Goal: Information Seeking & Learning: Learn about a topic

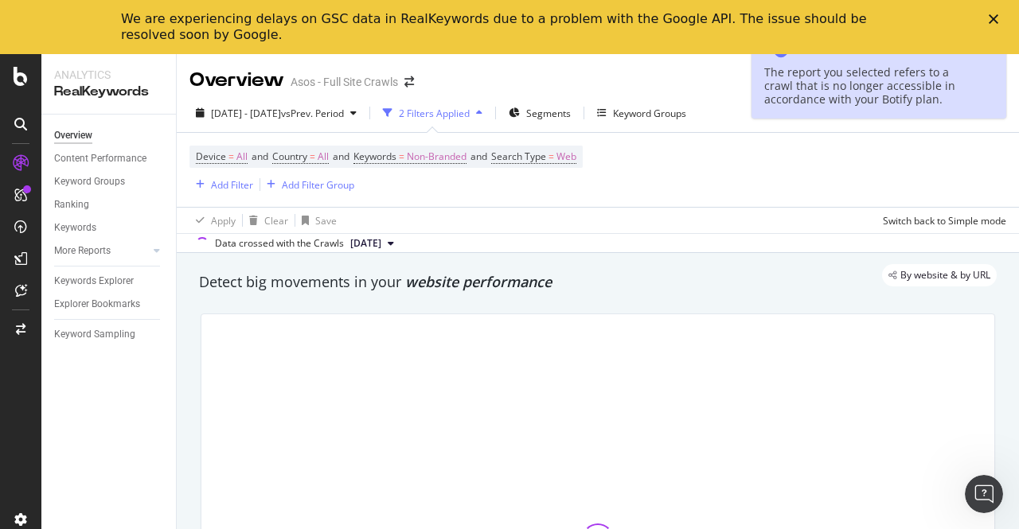
click at [998, 14] on div "Close" at bounding box center [997, 19] width 16 height 10
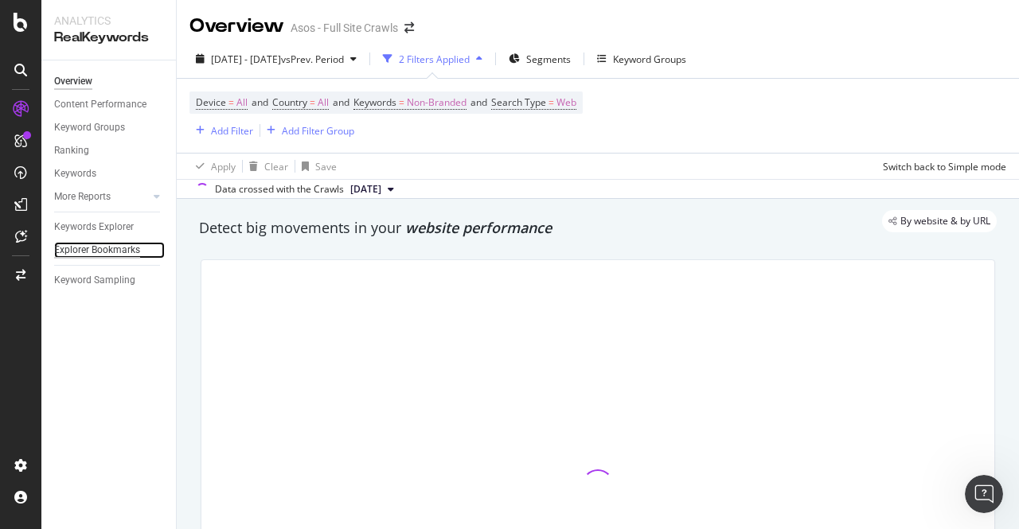
click at [99, 252] on div "Explorer Bookmarks" at bounding box center [97, 250] width 86 height 17
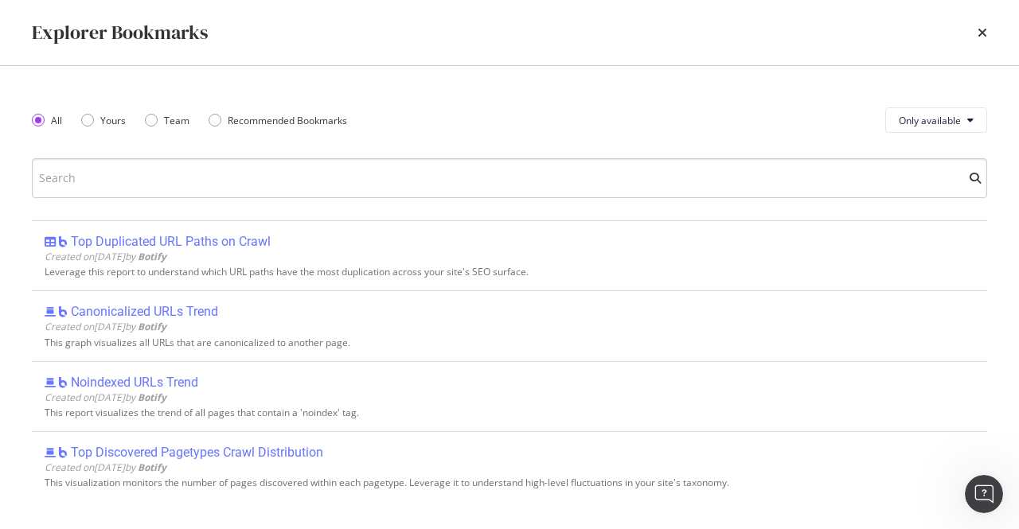
click at [226, 168] on input "modal" at bounding box center [509, 178] width 955 height 40
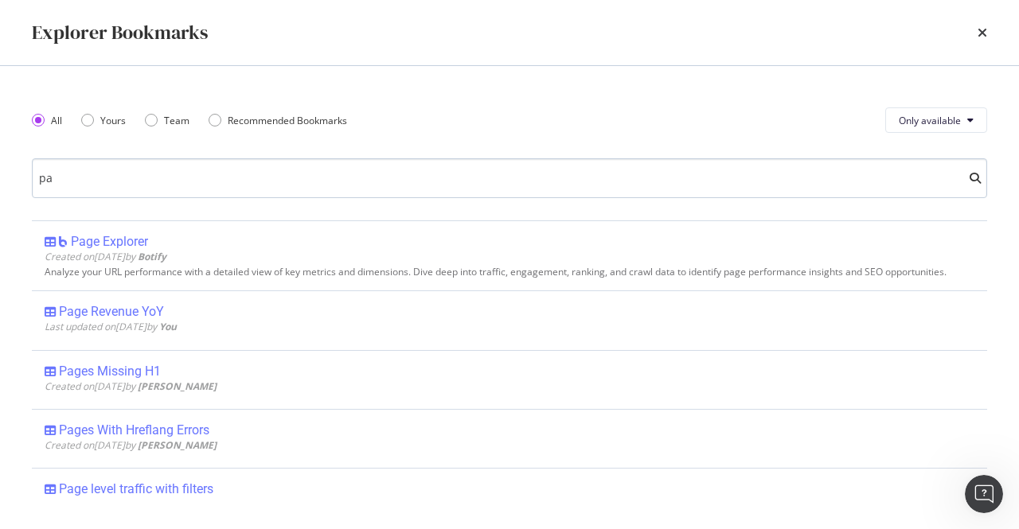
type input "p"
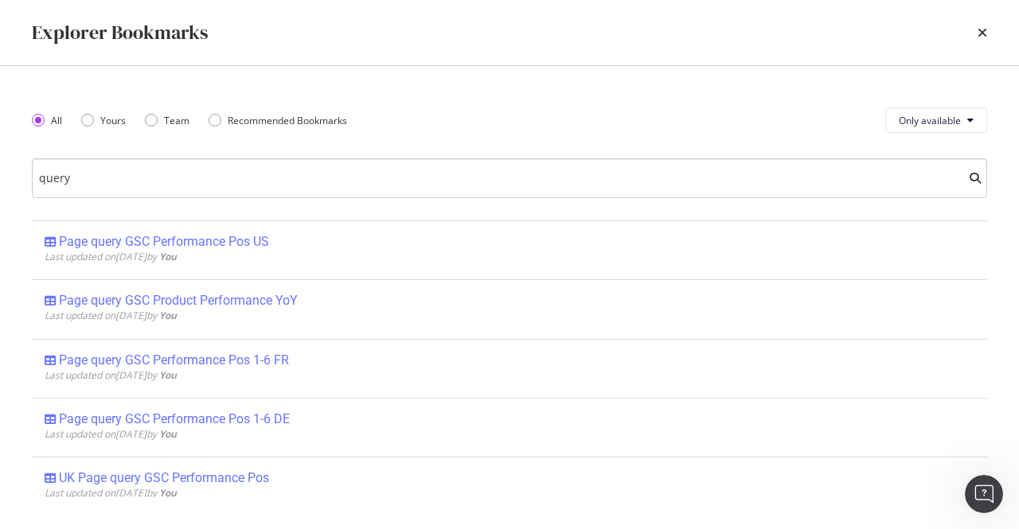
click at [299, 166] on input "query" at bounding box center [509, 178] width 955 height 40
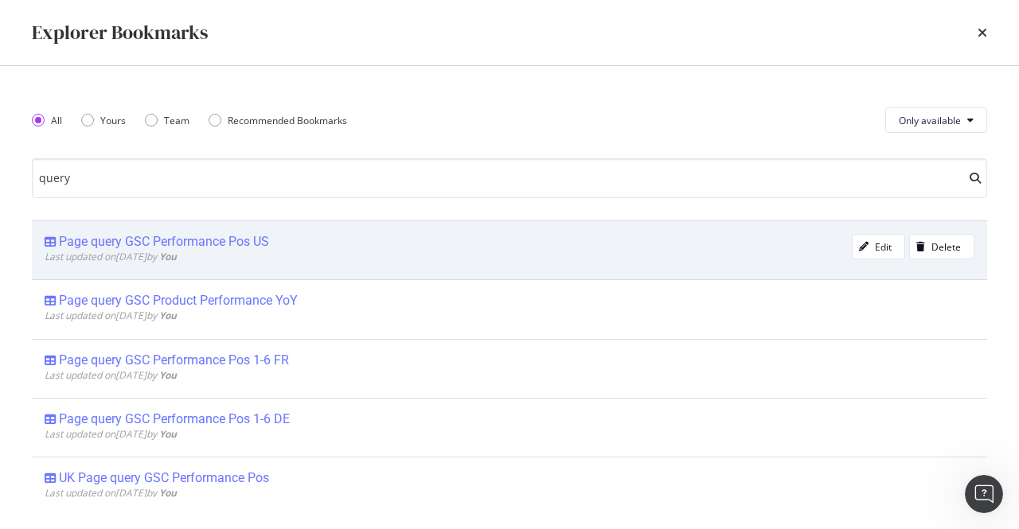
type input "query"
click at [234, 244] on div "Page query GSC Performance Pos US" at bounding box center [164, 242] width 210 height 16
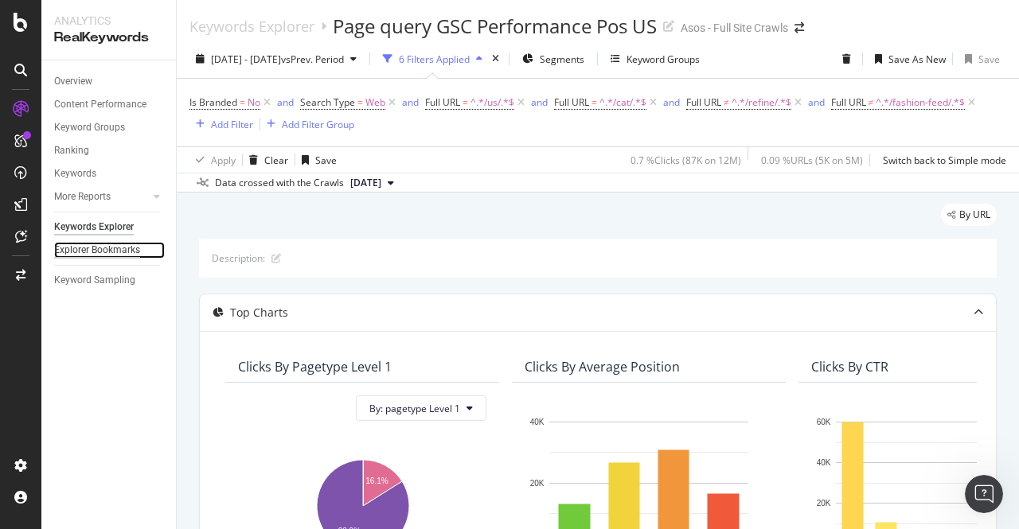
click at [113, 249] on div "Explorer Bookmarks" at bounding box center [97, 250] width 86 height 17
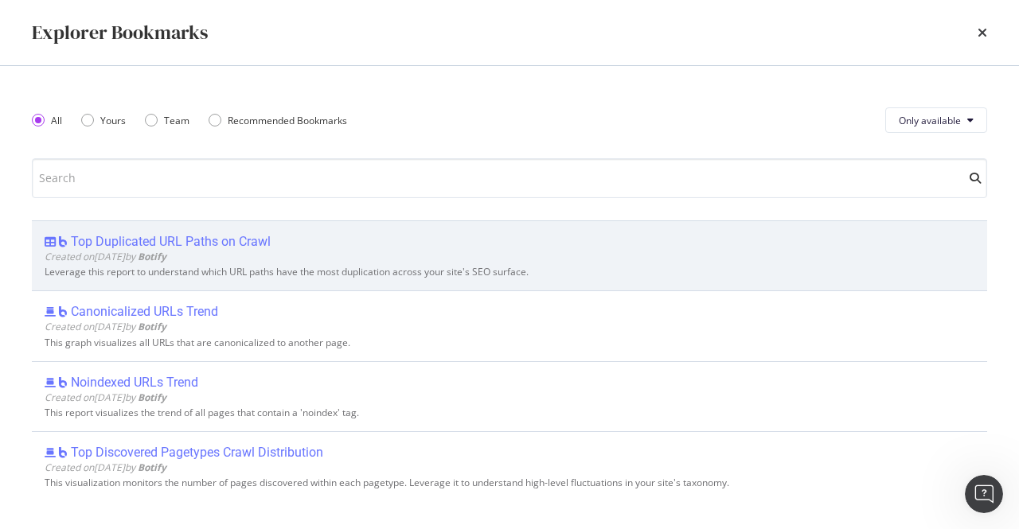
type input "w"
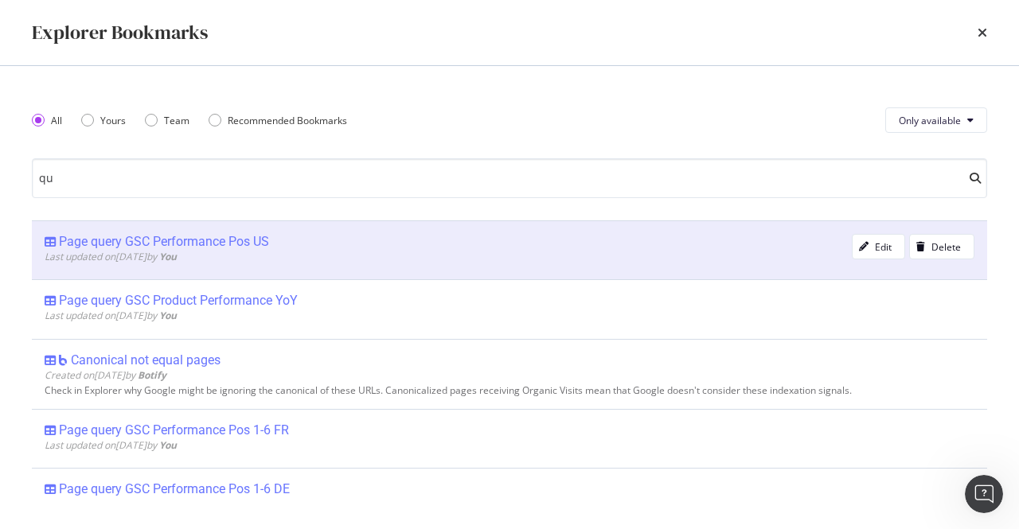
type input "qu"
click at [259, 229] on div "Page query GSC Performance Pos US Last updated on 2025 Sep 22nd by You Edit Del…" at bounding box center [509, 249] width 955 height 59
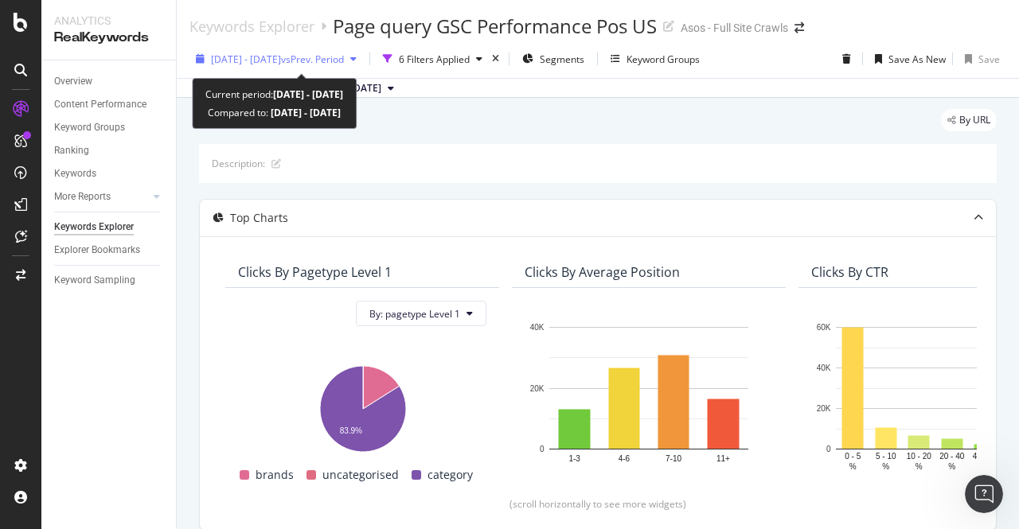
click at [290, 69] on div "[DATE] - [DATE] vs Prev. Period" at bounding box center [276, 59] width 174 height 24
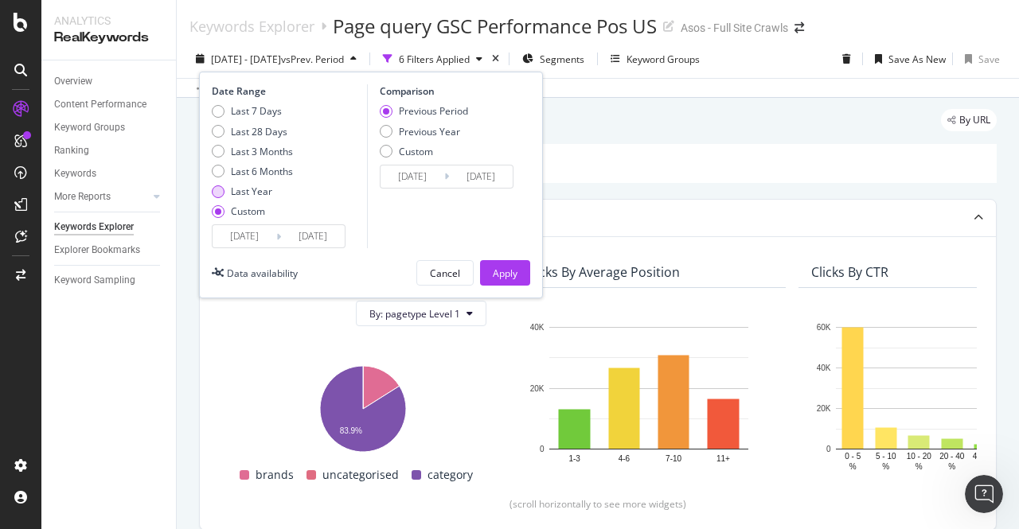
click at [232, 190] on div "Last Year" at bounding box center [251, 192] width 41 height 14
type input "[DATE]"
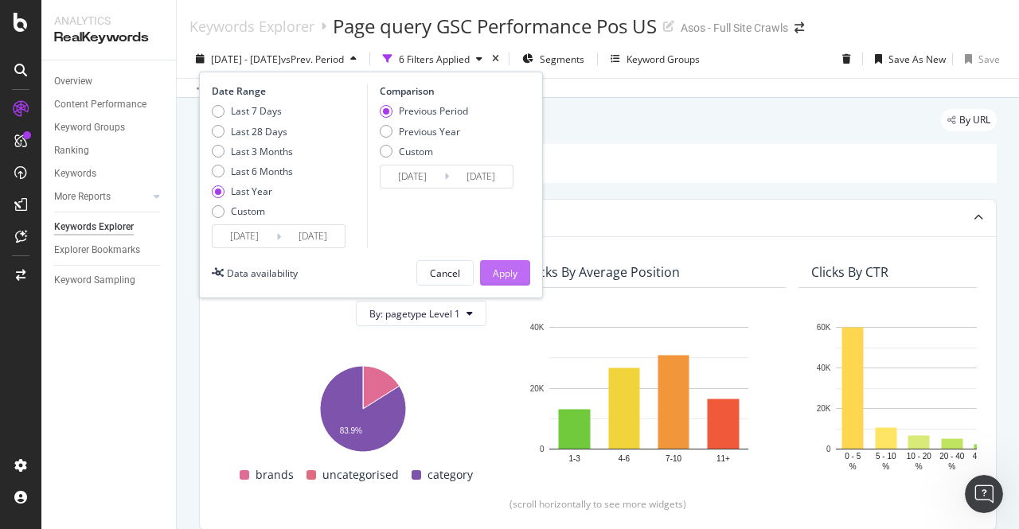
click at [509, 270] on div "Apply" at bounding box center [505, 274] width 25 height 14
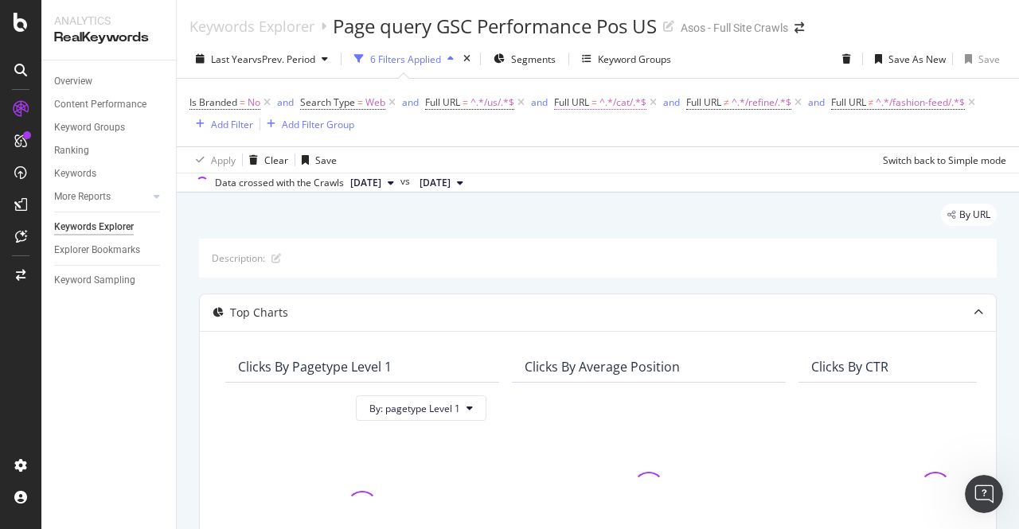
click at [615, 105] on span "^.*/cat/.*$" at bounding box center [622, 103] width 47 height 22
click at [713, 74] on div "Last Year vs Prev. Period 6 Filters Applied Segments Keyword Groups Save As New…" at bounding box center [598, 62] width 842 height 32
click at [653, 98] on icon at bounding box center [653, 103] width 14 height 16
click at [669, 99] on icon at bounding box center [666, 103] width 14 height 16
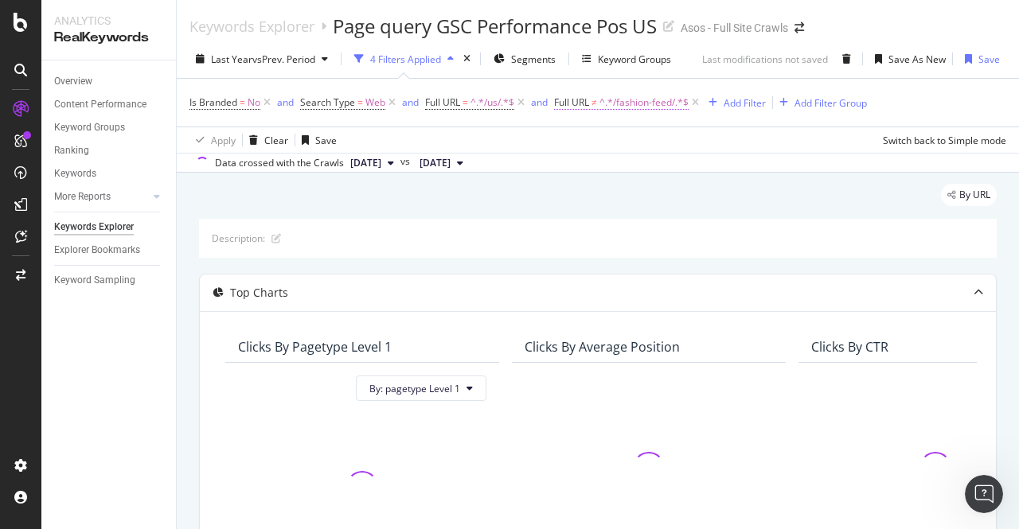
click at [616, 99] on span "^.*/fashion-feed/.*$" at bounding box center [643, 103] width 89 height 22
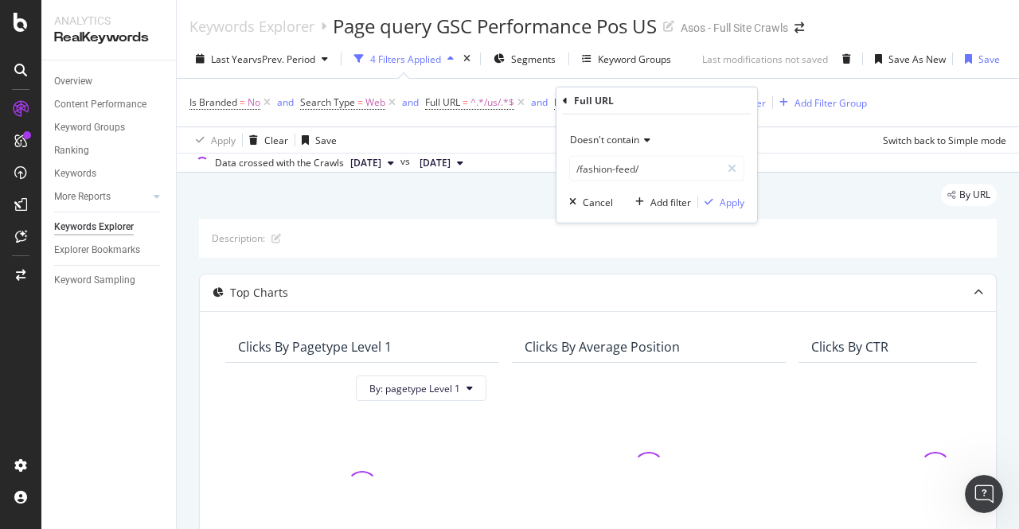
click at [634, 146] on div "Doesn't contain" at bounding box center [656, 139] width 175 height 25
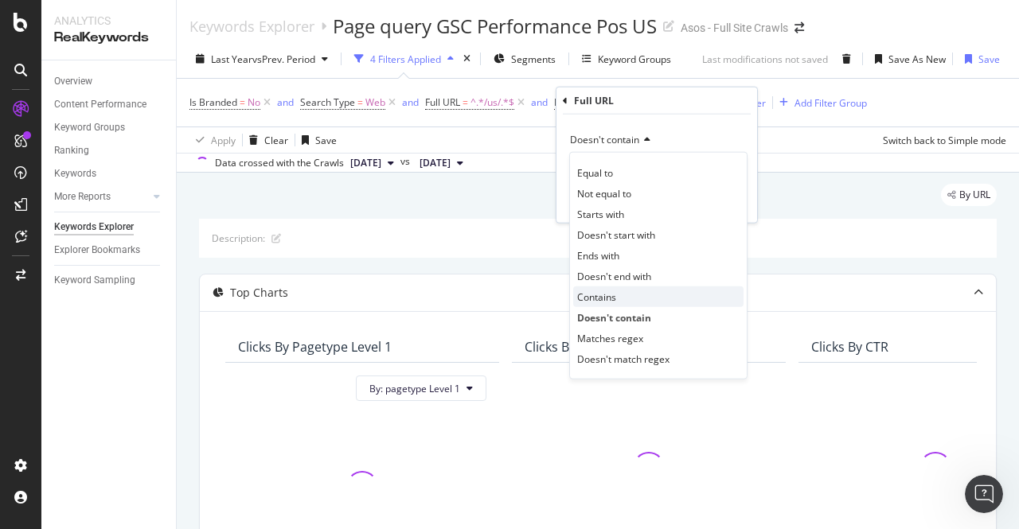
click at [629, 297] on div "Contains" at bounding box center [658, 297] width 170 height 21
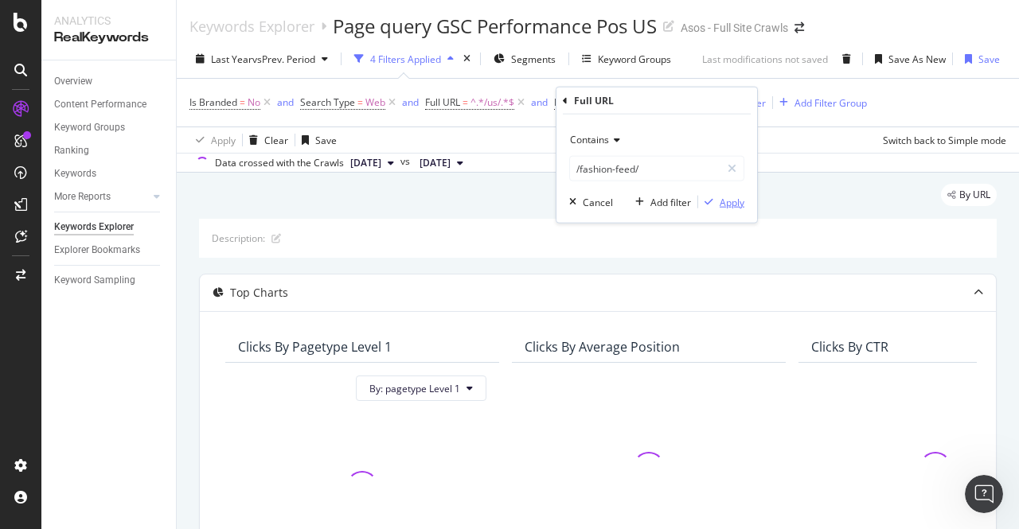
click at [726, 209] on button "Apply" at bounding box center [721, 202] width 46 height 16
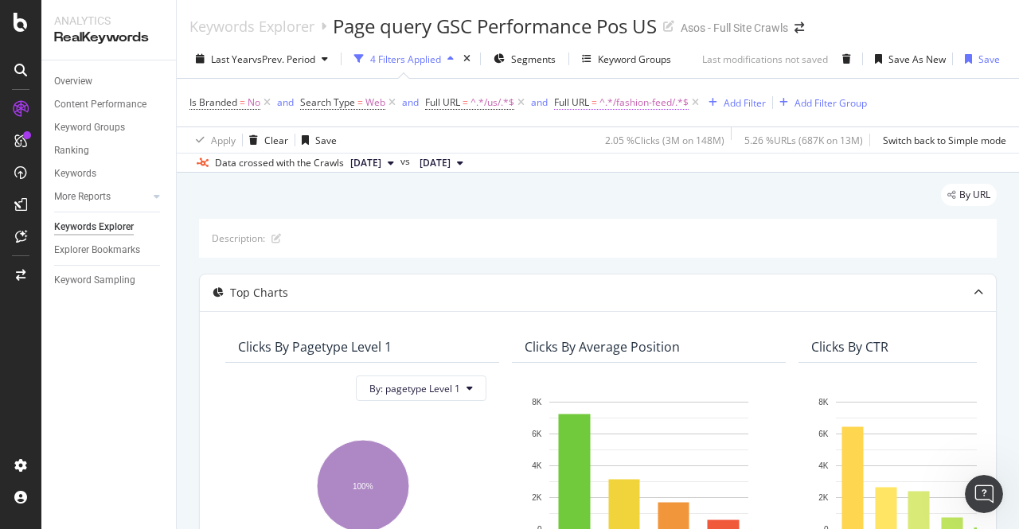
click at [602, 103] on span "^.*/fashion-feed/.*$" at bounding box center [643, 103] width 89 height 22
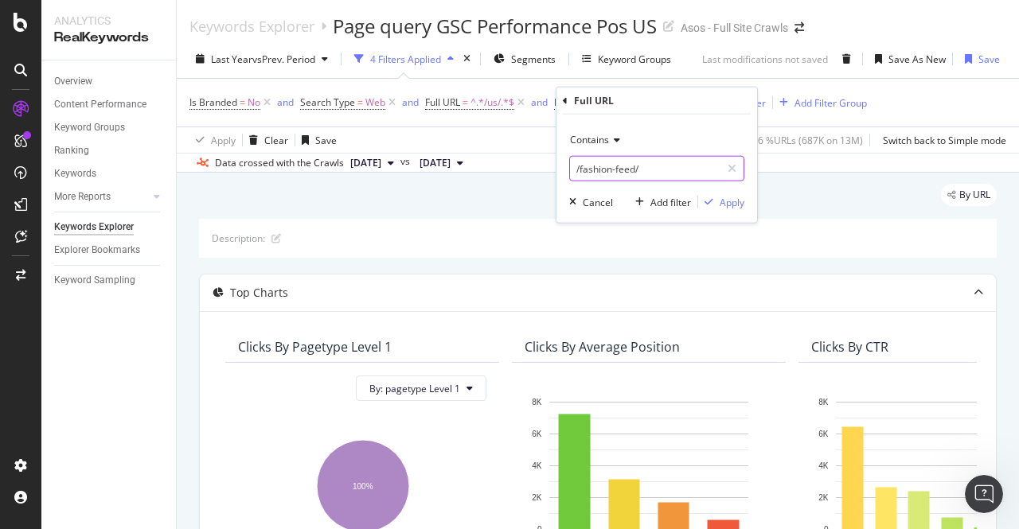
click at [671, 178] on input "/fashion-feed/" at bounding box center [645, 168] width 150 height 25
click at [433, 208] on div "By URL" at bounding box center [598, 201] width 798 height 35
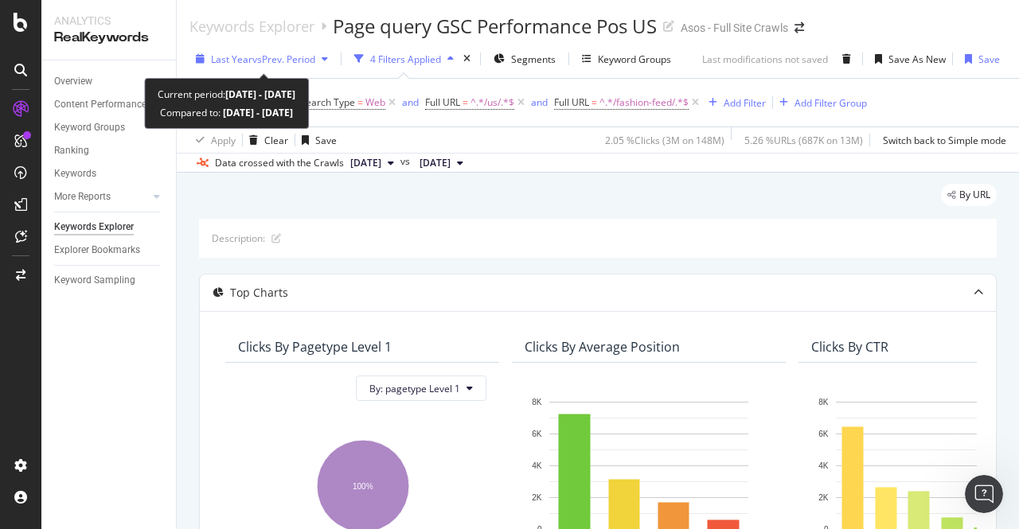
click at [304, 52] on div "Last Year vs Prev. Period" at bounding box center [261, 59] width 145 height 24
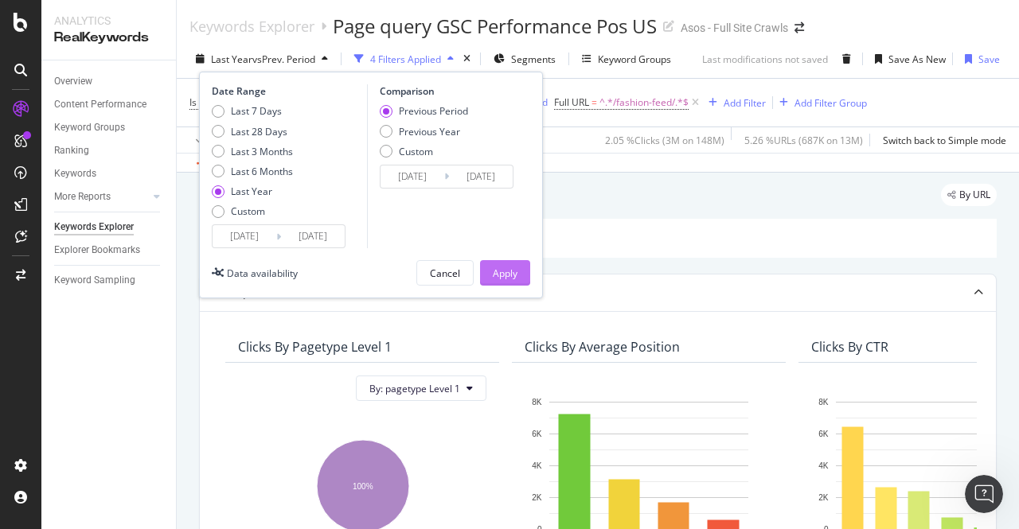
click at [496, 268] on div "Apply" at bounding box center [505, 274] width 25 height 14
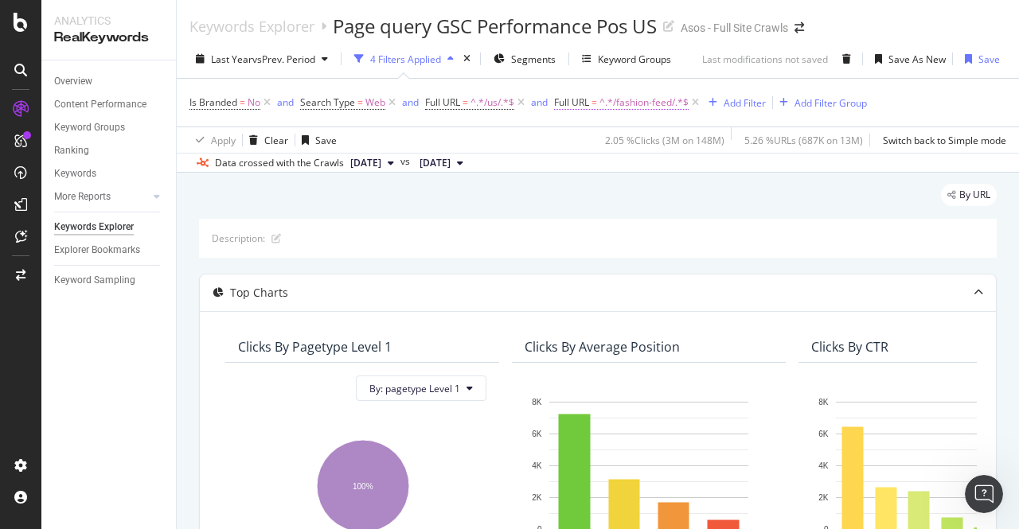
click at [607, 102] on span "^.*/fashion-feed/.*$" at bounding box center [643, 103] width 89 height 22
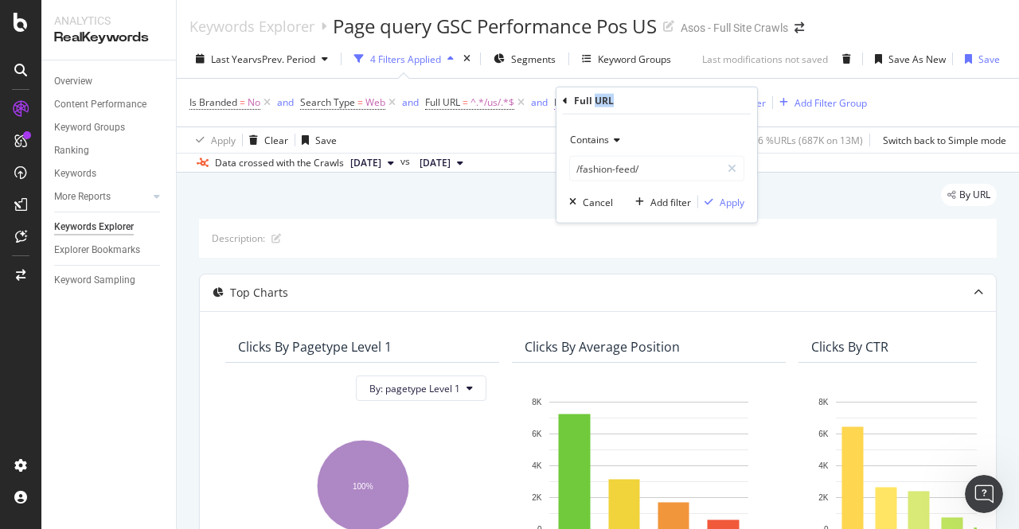
click at [607, 102] on div "Full URL" at bounding box center [594, 101] width 40 height 14
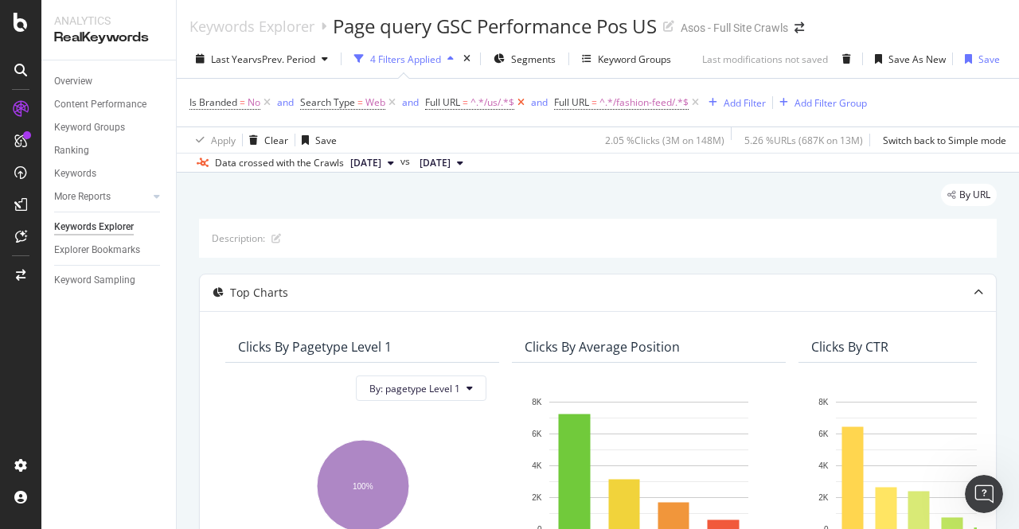
click at [521, 101] on icon at bounding box center [521, 103] width 14 height 16
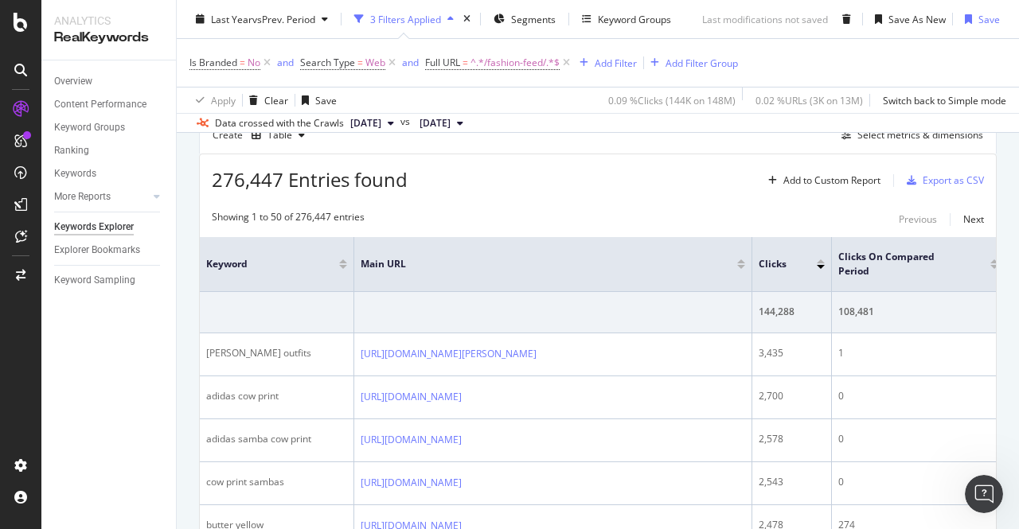
scroll to position [509, 0]
click at [940, 178] on div "Export as CSV" at bounding box center [953, 181] width 61 height 14
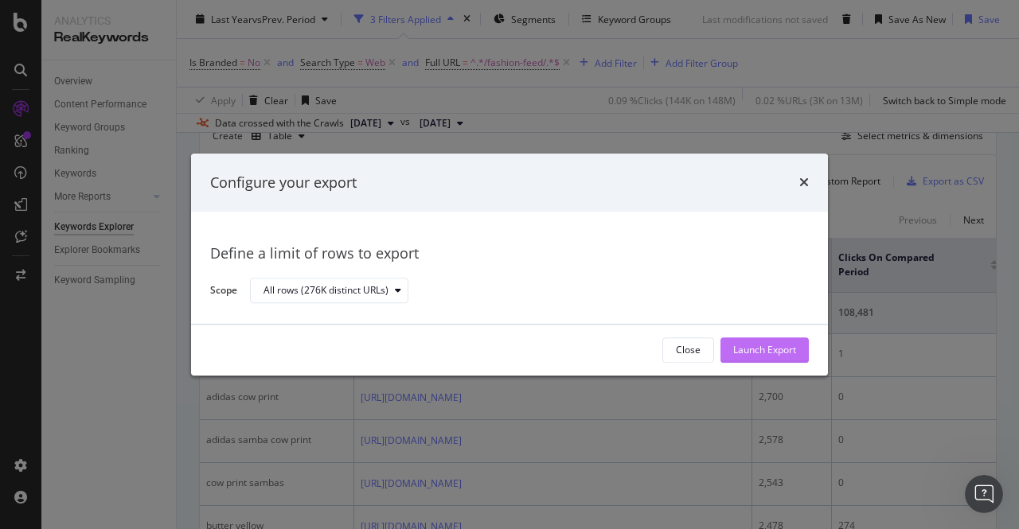
click at [765, 341] on div "Launch Export" at bounding box center [764, 350] width 63 height 24
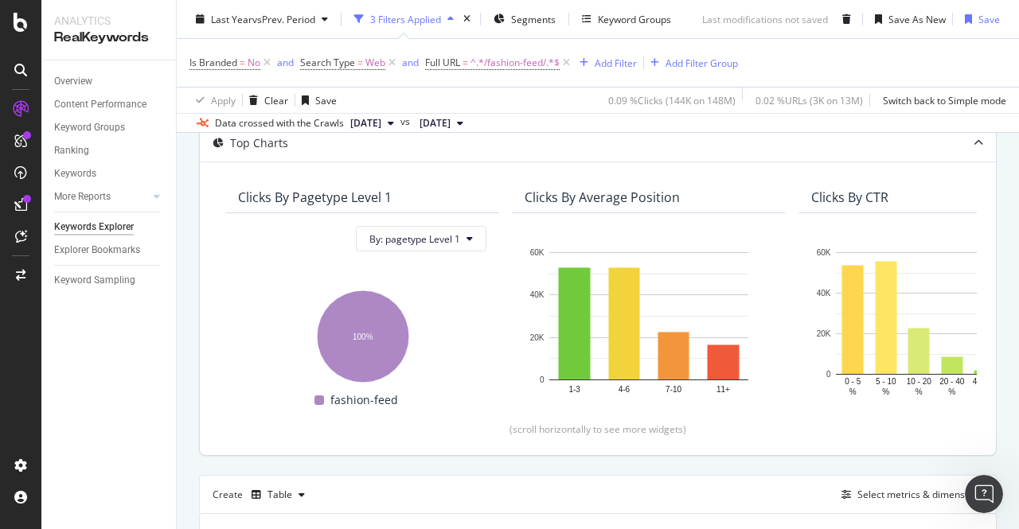
scroll to position [0, 0]
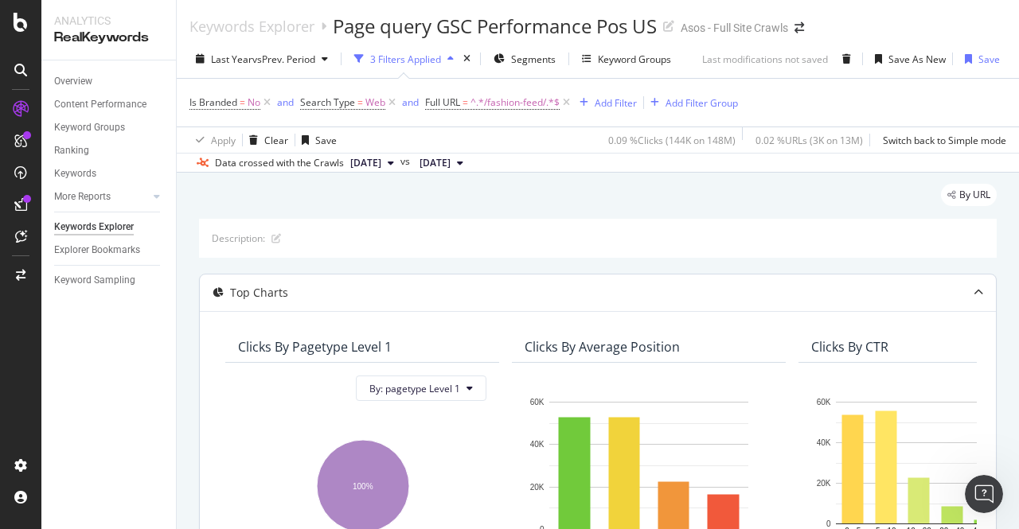
click at [373, 200] on div "By URL" at bounding box center [598, 201] width 798 height 35
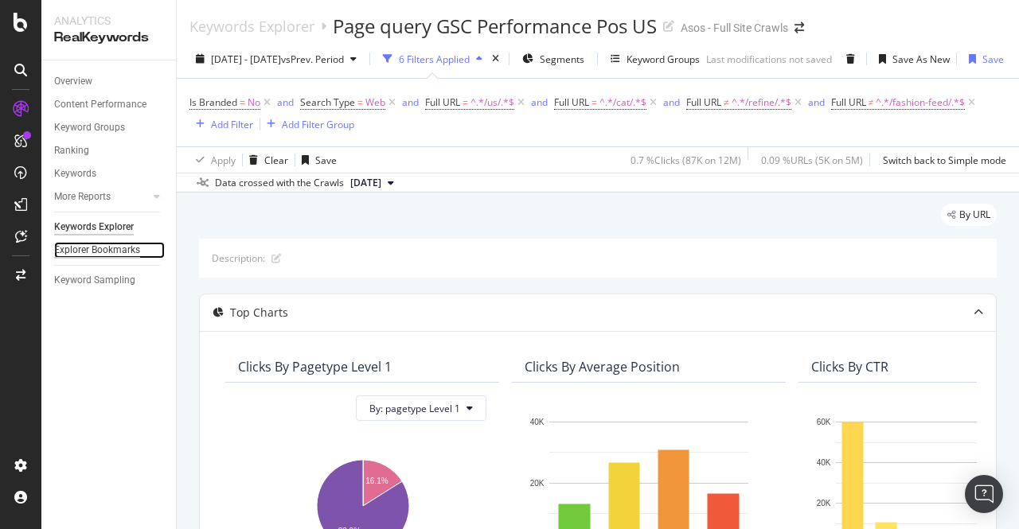
click at [113, 246] on div "Explorer Bookmarks" at bounding box center [97, 250] width 86 height 17
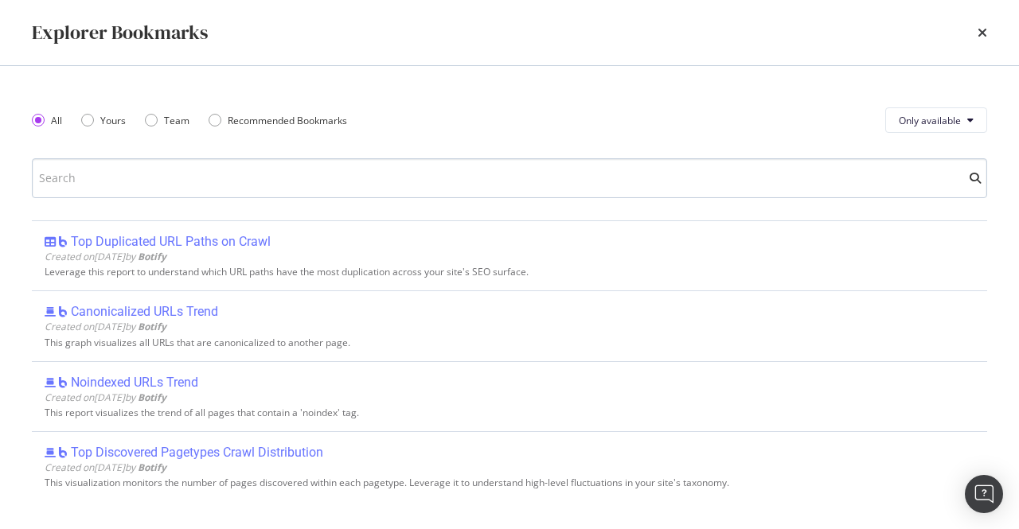
click at [306, 197] on input "modal" at bounding box center [509, 178] width 955 height 40
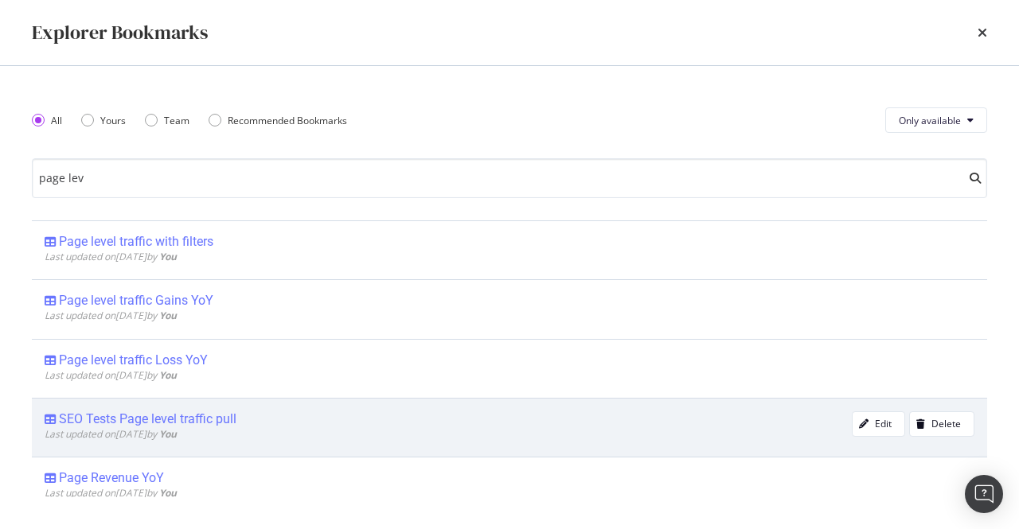
type input "page lev"
click at [158, 408] on div "SEO Tests Page level traffic pull Last updated on [DATE] by You Edit Delete" at bounding box center [509, 427] width 955 height 59
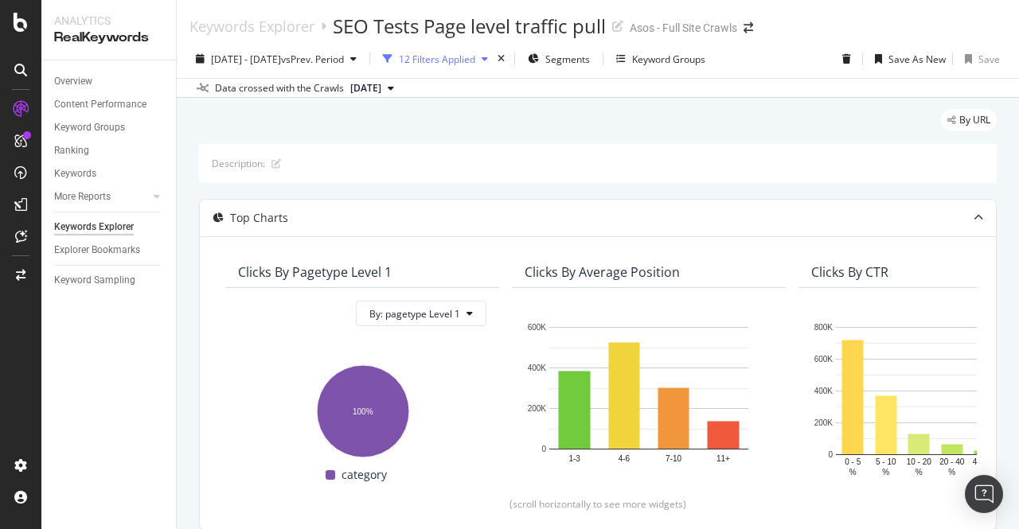
click at [473, 60] on div "12 Filters Applied" at bounding box center [437, 60] width 76 height 14
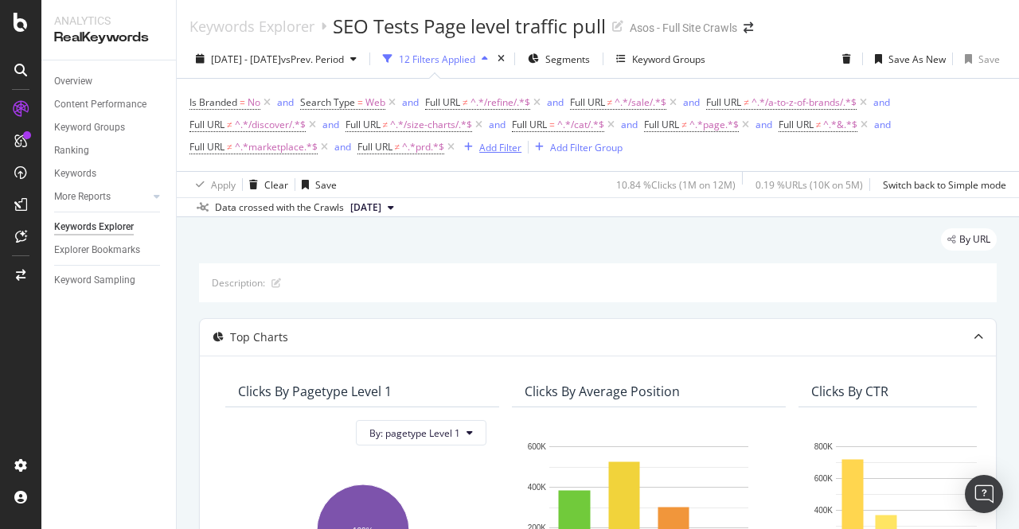
click at [489, 150] on div "Add Filter" at bounding box center [500, 148] width 42 height 14
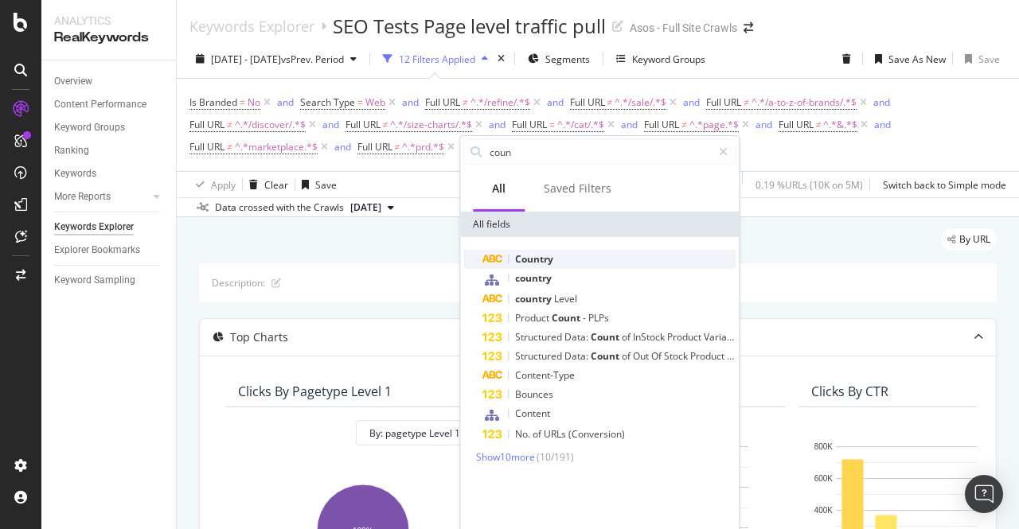
type input "coun"
click at [538, 250] on div "Country" at bounding box center [608, 259] width 253 height 19
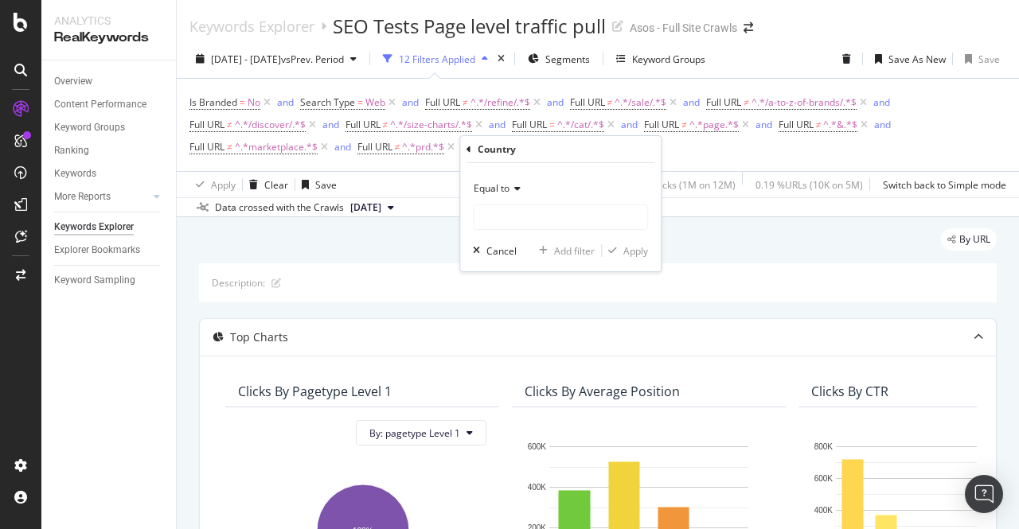
click at [501, 187] on span "Equal to" at bounding box center [492, 188] width 36 height 14
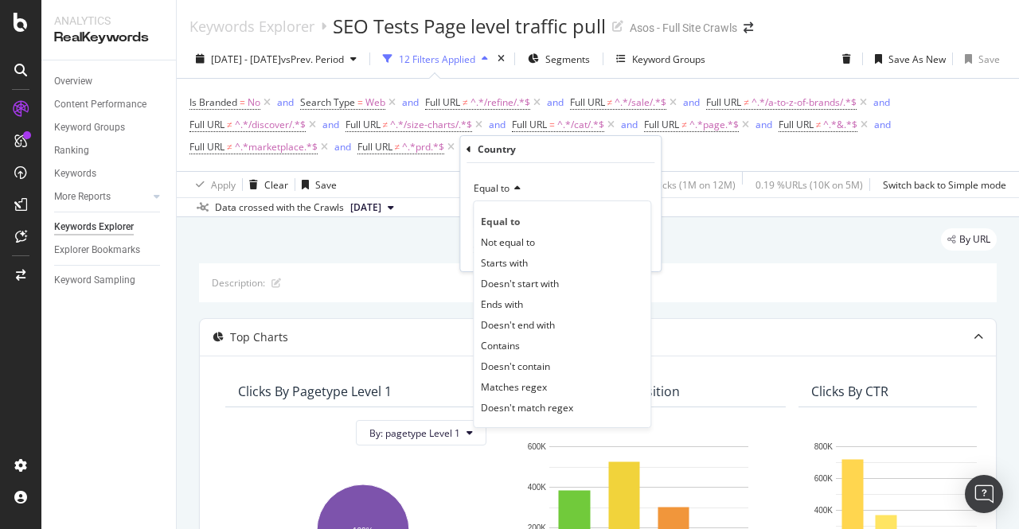
click at [548, 189] on div "Equal to" at bounding box center [560, 188] width 175 height 25
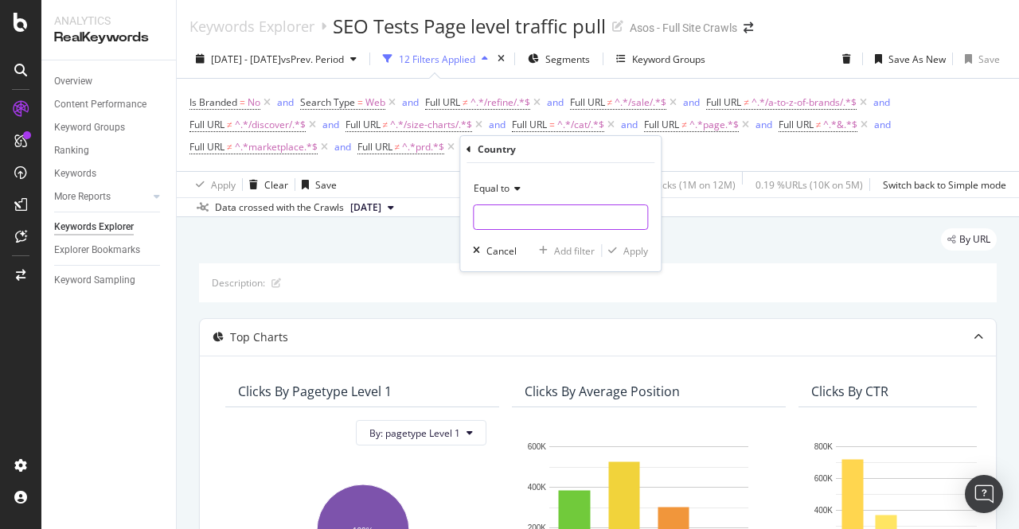
click at [514, 207] on input "text" at bounding box center [561, 217] width 174 height 25
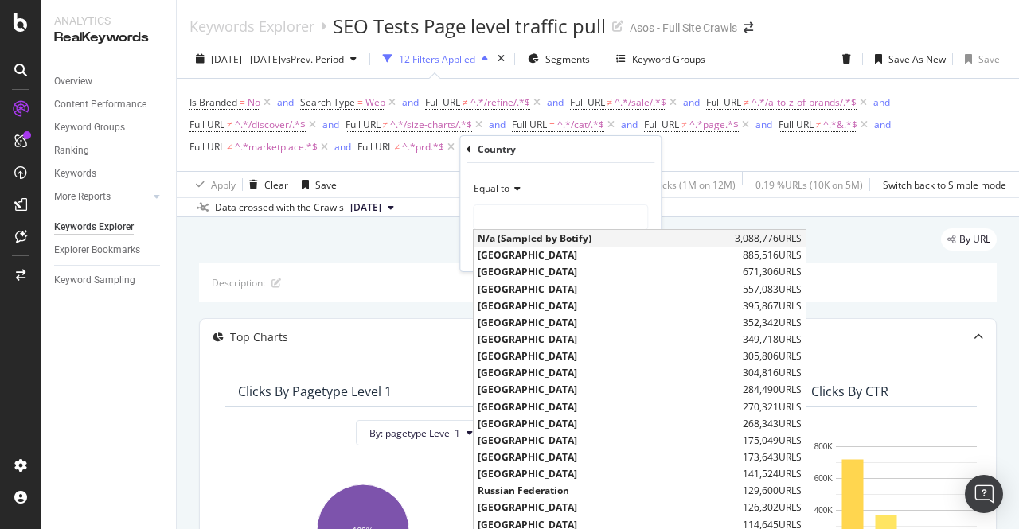
click at [548, 244] on span "N/a (Sampled by Botify)" at bounding box center [604, 239] width 253 height 14
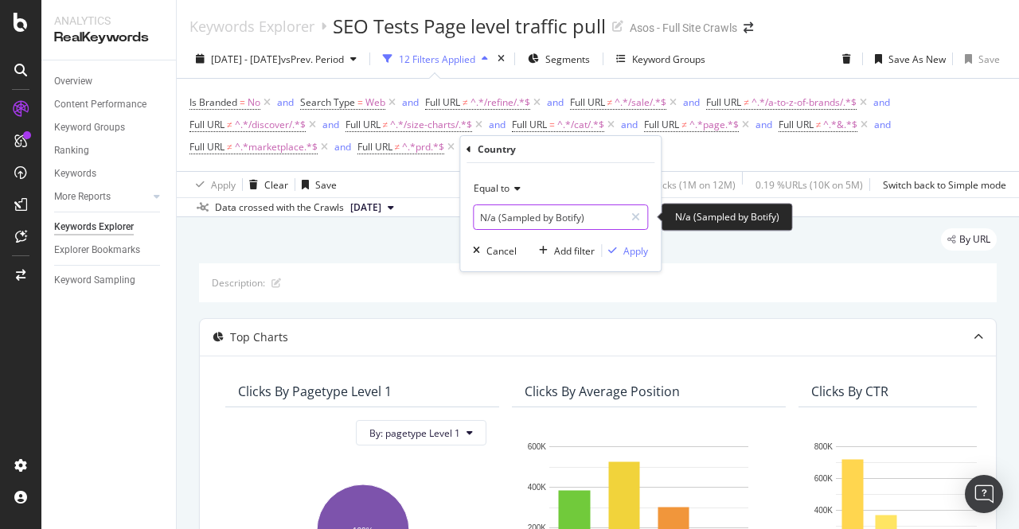
click at [557, 213] on input "N/a (Sampled by Botify)" at bounding box center [549, 217] width 150 height 25
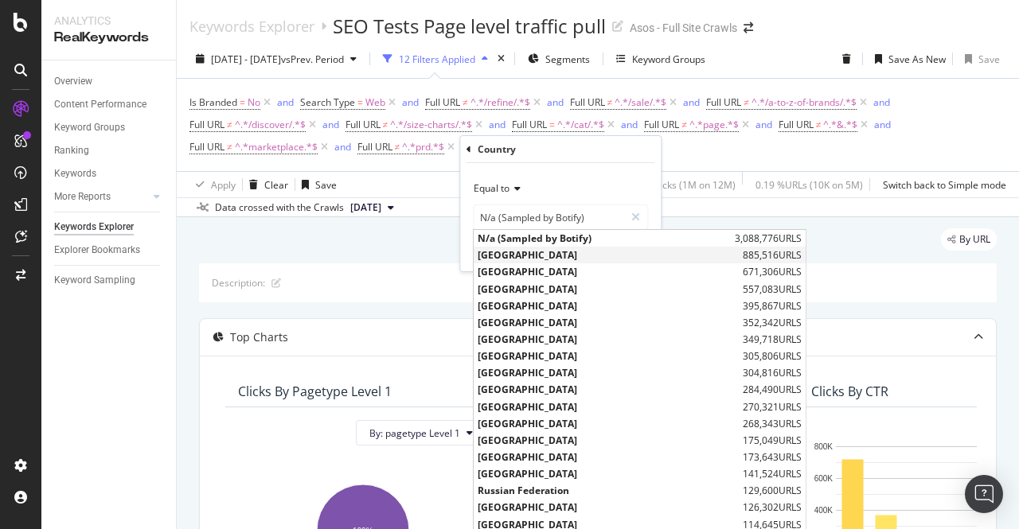
click at [556, 250] on span "[GEOGRAPHIC_DATA]" at bounding box center [608, 255] width 261 height 14
type input "[GEOGRAPHIC_DATA]"
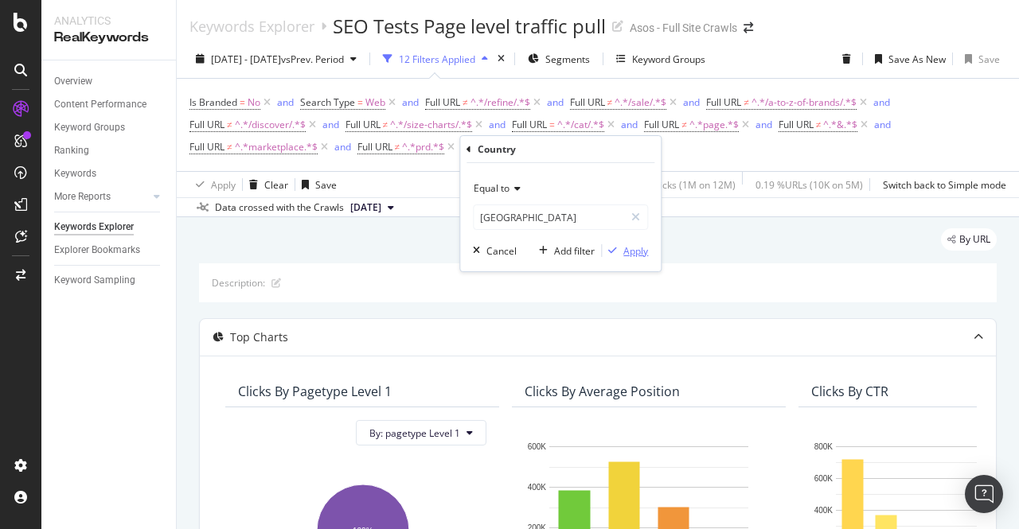
click at [630, 252] on div "Apply" at bounding box center [635, 251] width 25 height 14
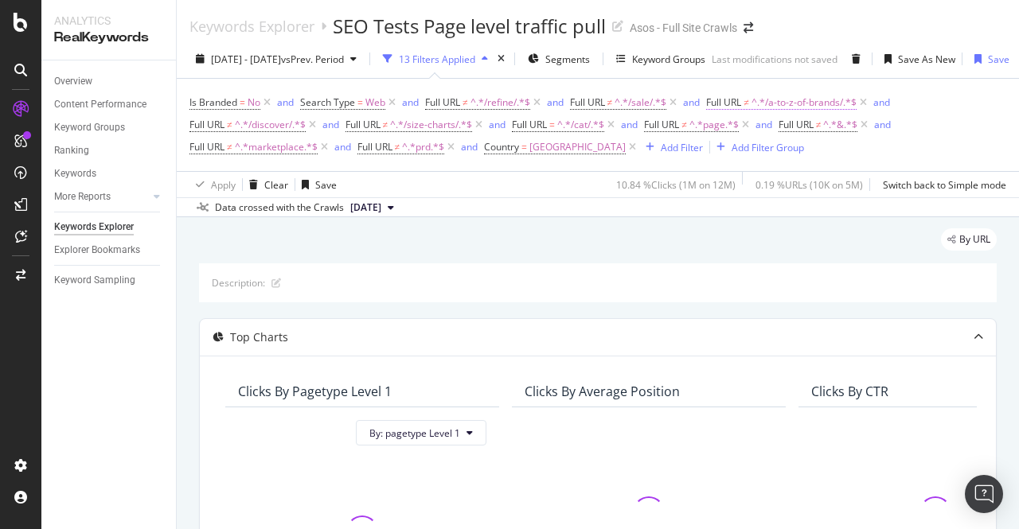
click at [777, 102] on span "^.*/a-to-z-of-brands/.*$" at bounding box center [803, 103] width 105 height 22
click at [548, 202] on div "Data crossed with the Crawls [DATE]" at bounding box center [598, 206] width 842 height 19
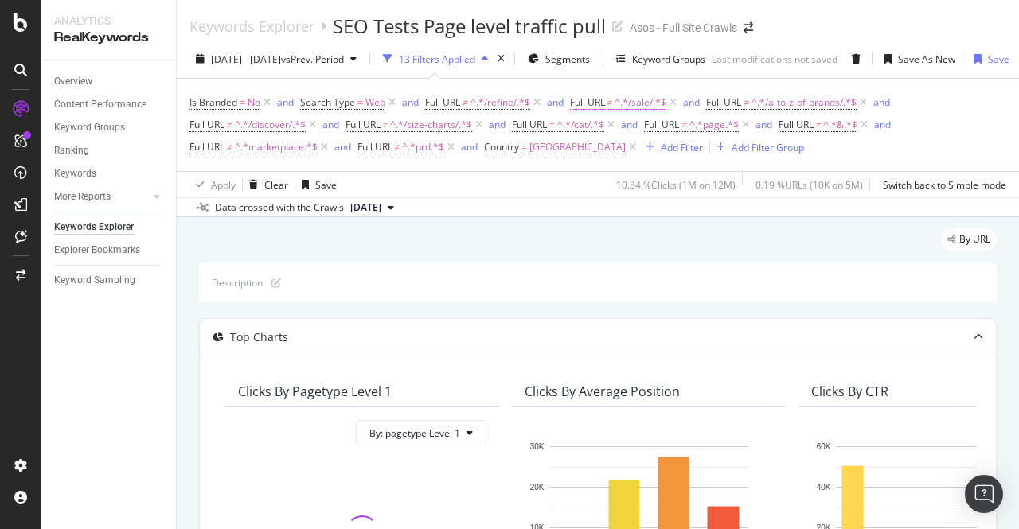
click at [605, 100] on span "Full URL" at bounding box center [587, 103] width 35 height 14
click at [521, 179] on div "Apply Clear Save 10.84 % Clicks ( 1M on 12M ) 0.19 % URLs ( 10K on 5M ) Switch …" at bounding box center [598, 184] width 842 height 26
click at [812, 122] on span "Full URL" at bounding box center [795, 125] width 35 height 14
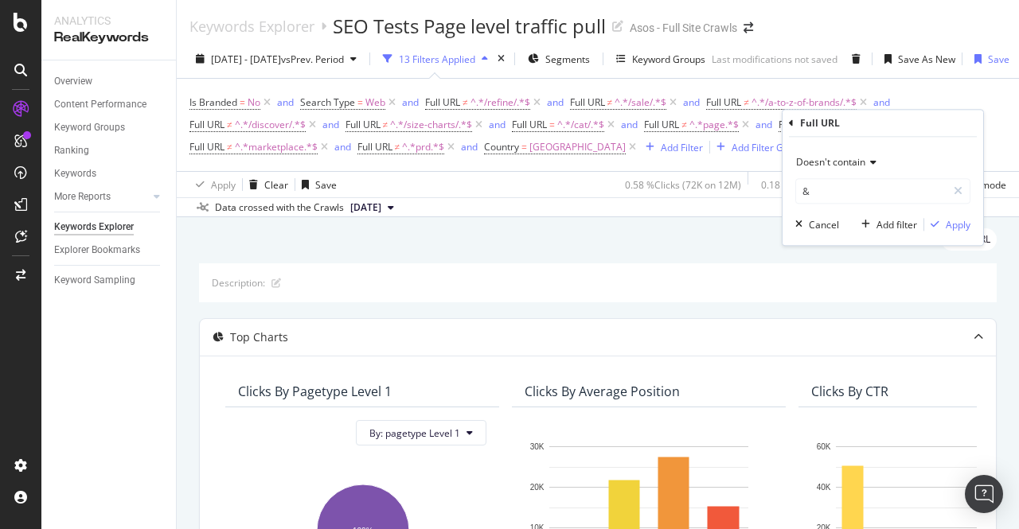
click at [585, 176] on div "Apply Clear Save 0.58 % Clicks ( 72K on 12M ) 0.18 % URLs ( 9K on 5M ) Switch b…" at bounding box center [598, 184] width 842 height 26
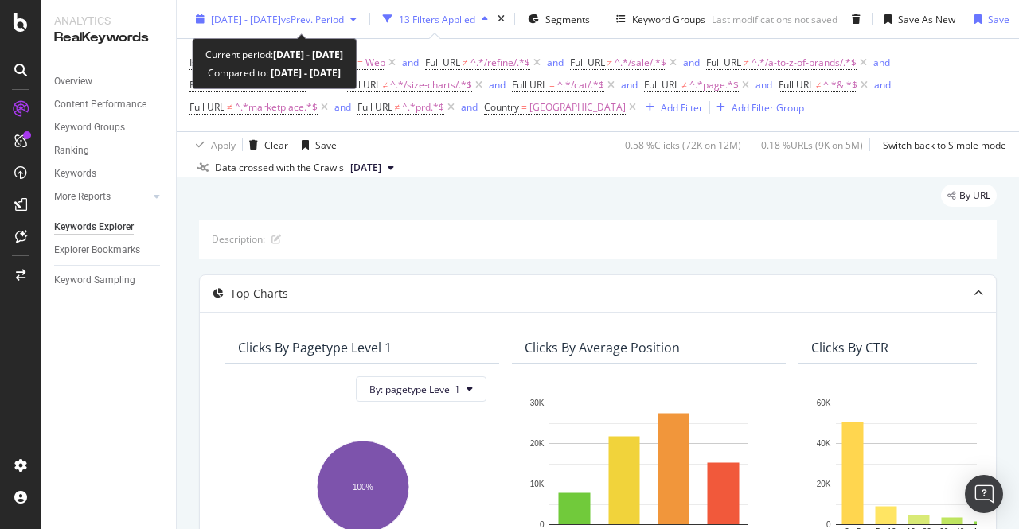
click at [235, 16] on span "[DATE] - [DATE]" at bounding box center [246, 19] width 70 height 14
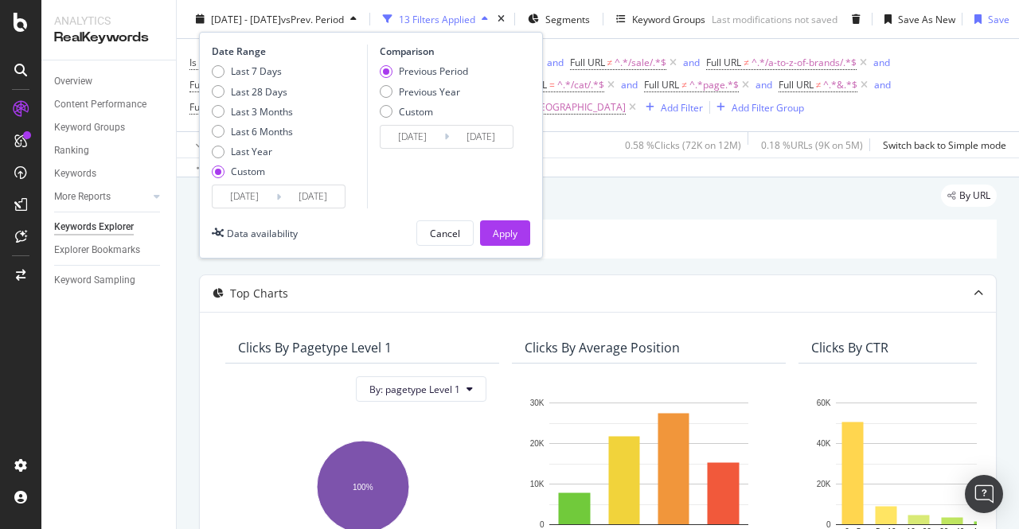
click at [271, 197] on input "[DATE]" at bounding box center [245, 196] width 64 height 22
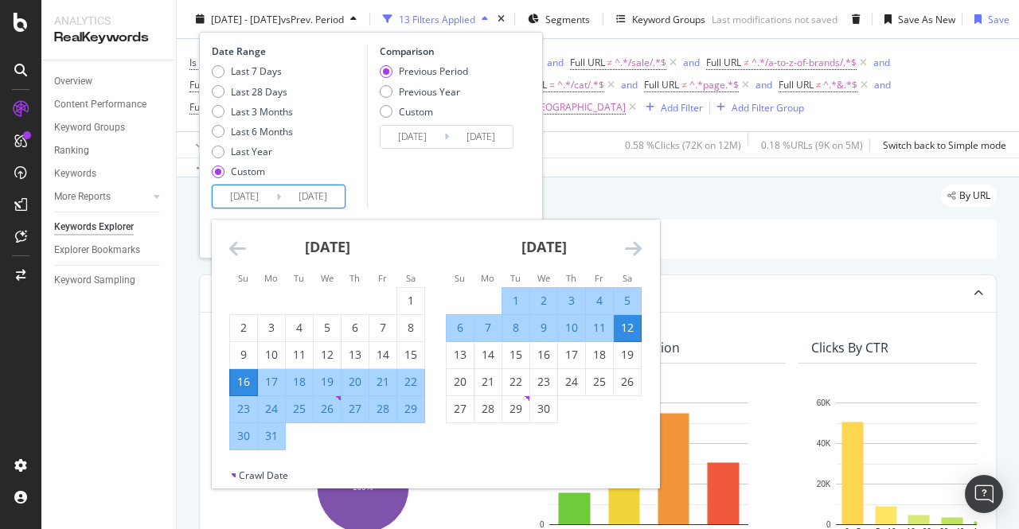
click at [637, 249] on icon "Move forward to switch to the next month." at bounding box center [633, 248] width 17 height 19
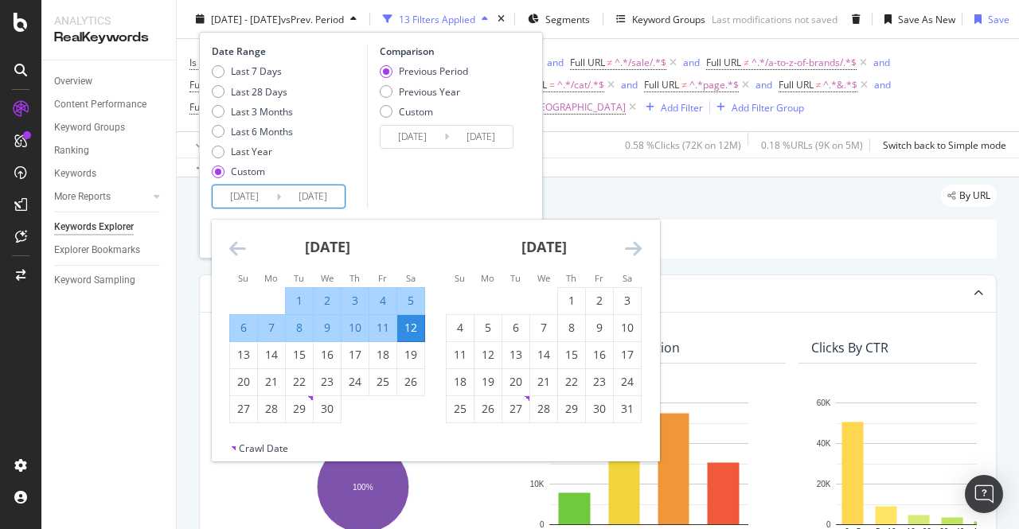
click at [637, 249] on icon "Move forward to switch to the next month." at bounding box center [633, 248] width 17 height 19
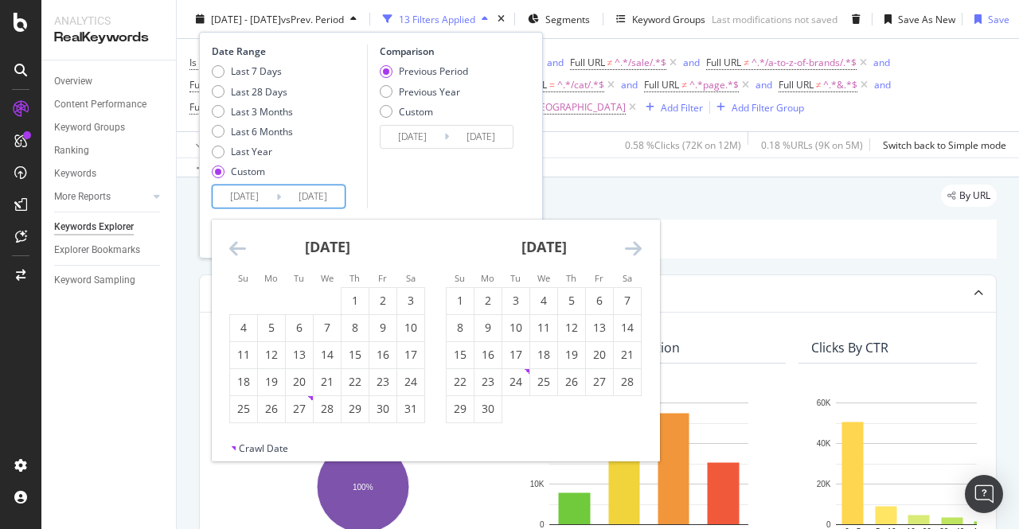
click at [611, 246] on div "[DATE]" at bounding box center [544, 254] width 196 height 68
click at [633, 246] on icon "Move forward to switch to the next month." at bounding box center [633, 248] width 17 height 19
click at [252, 295] on div "1" at bounding box center [243, 301] width 27 height 16
type input "[DATE]"
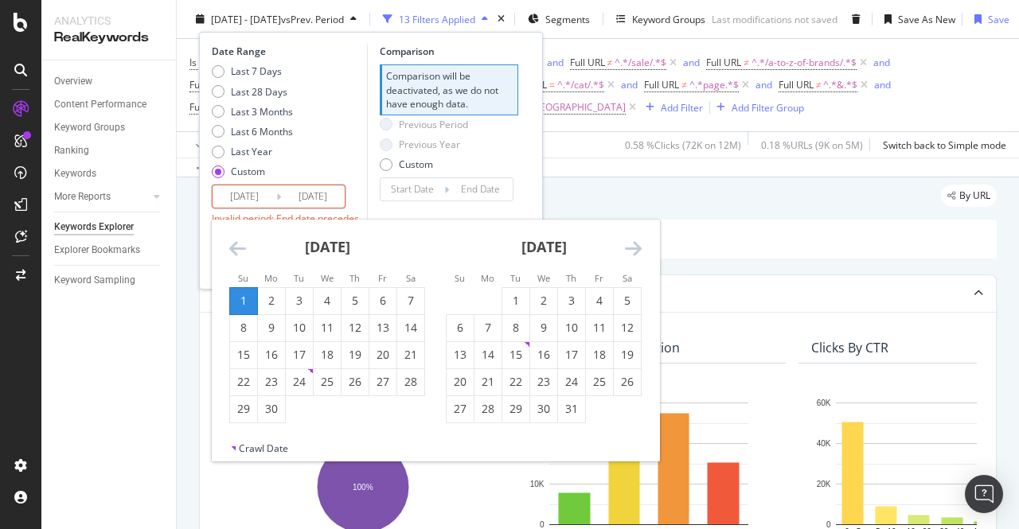
click at [627, 241] on icon "Move forward to switch to the next month." at bounding box center [633, 248] width 17 height 19
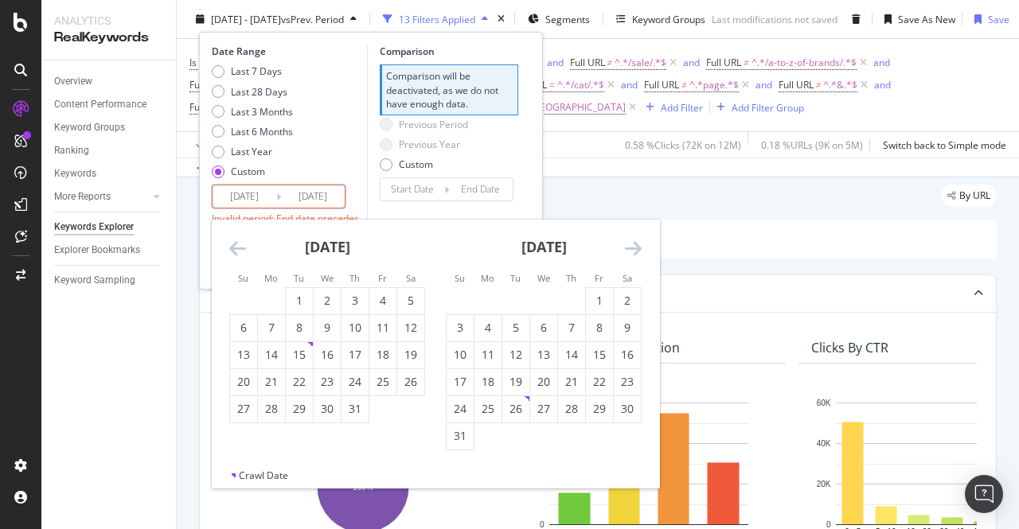
click at [634, 246] on icon "Move forward to switch to the next month." at bounding box center [633, 248] width 17 height 19
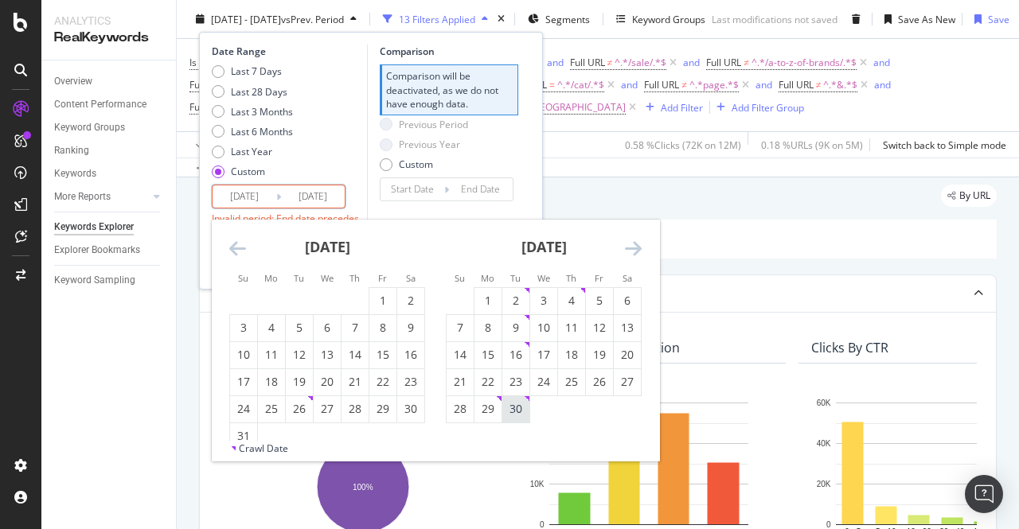
click at [519, 408] on div "30" at bounding box center [515, 409] width 27 height 16
type input "[DATE]"
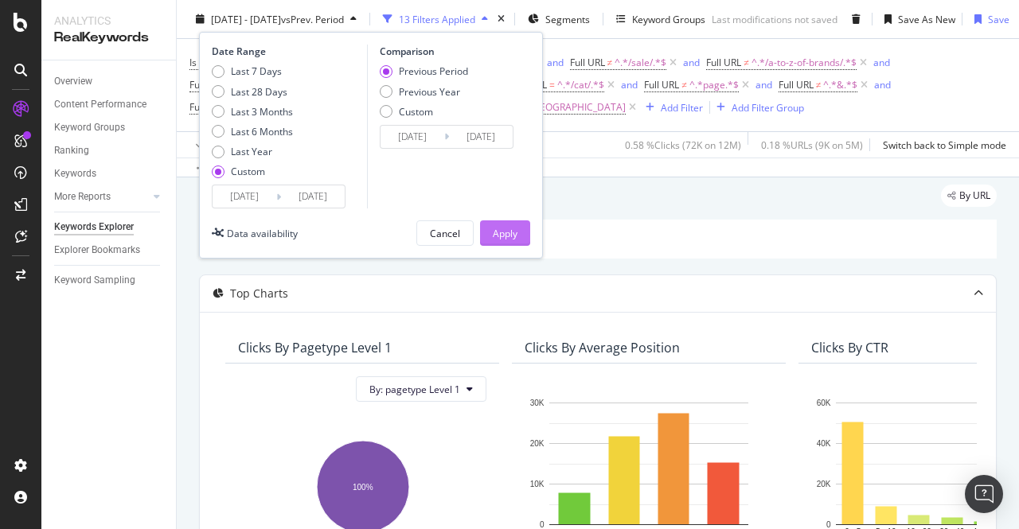
click at [493, 236] on div "Apply" at bounding box center [505, 233] width 25 height 14
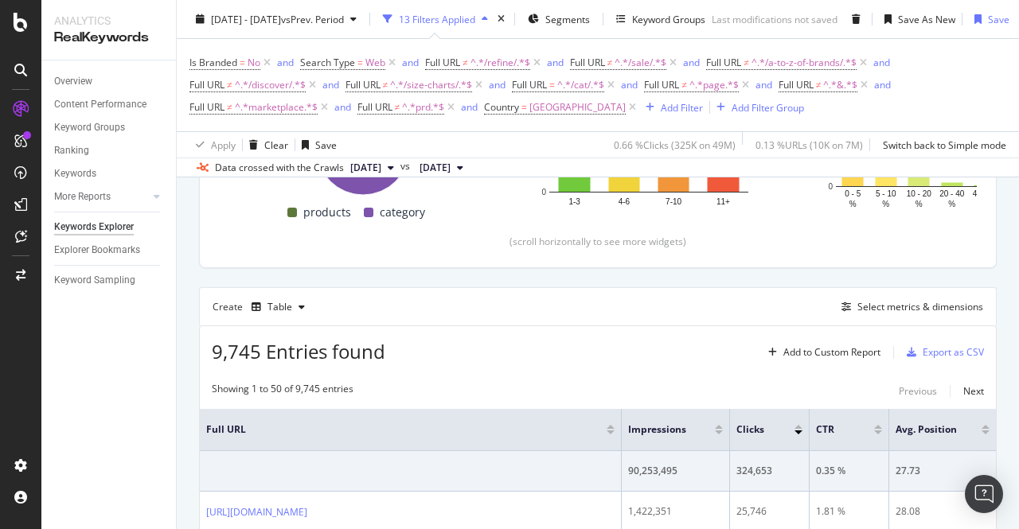
scroll to position [382, 0]
click at [931, 349] on div "Export as CSV" at bounding box center [953, 352] width 61 height 14
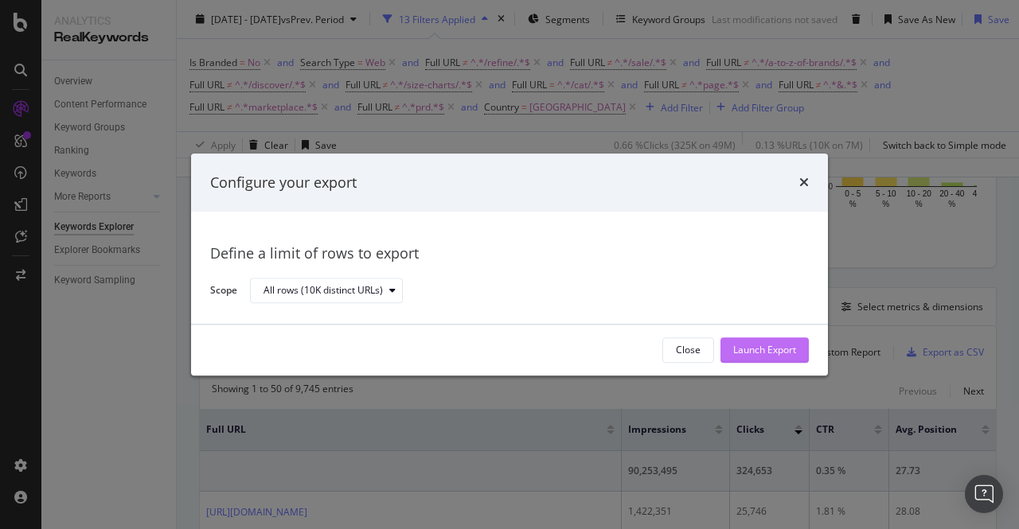
click at [764, 350] on div "Launch Export" at bounding box center [764, 351] width 63 height 14
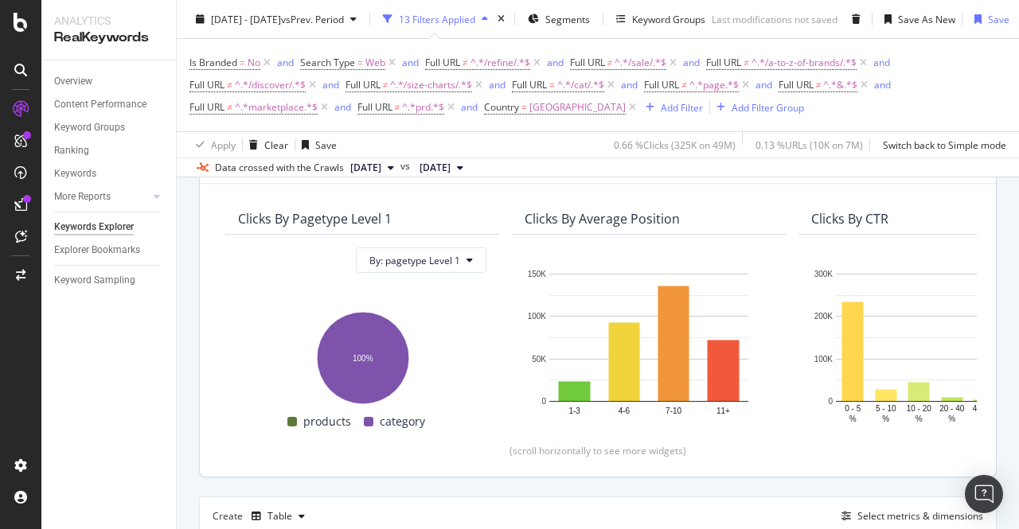
scroll to position [0, 0]
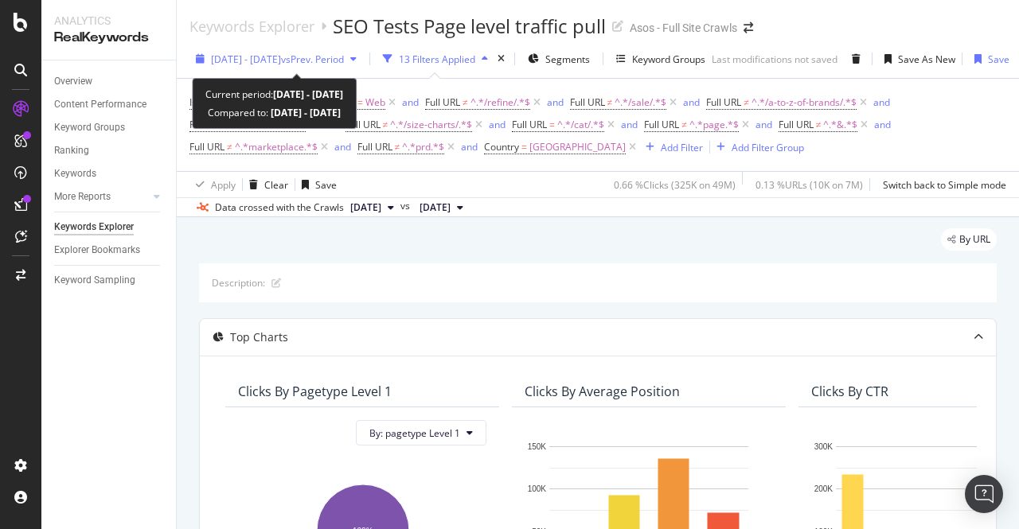
click at [259, 60] on span "[DATE] - [DATE]" at bounding box center [246, 60] width 70 height 14
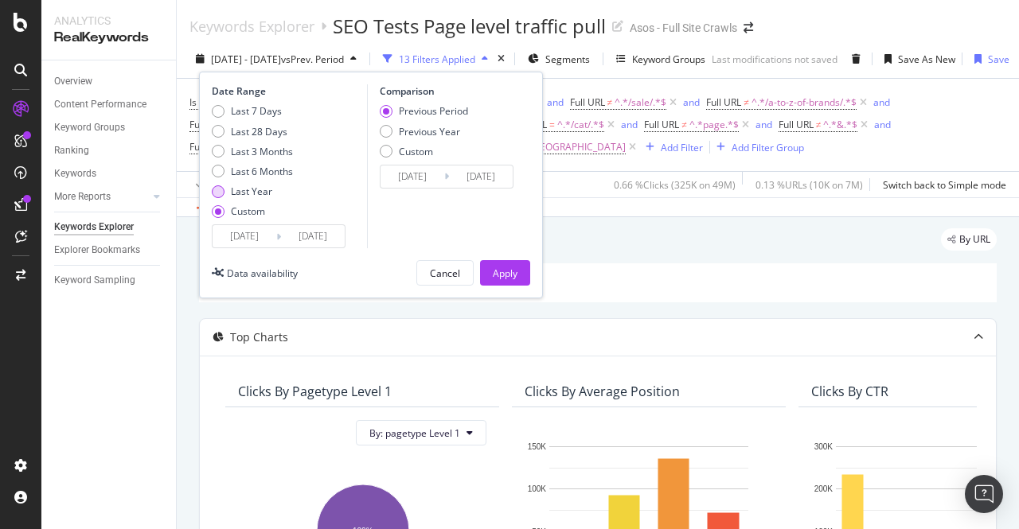
click at [232, 185] on div "Last Year" at bounding box center [251, 192] width 41 height 14
type input "[DATE]"
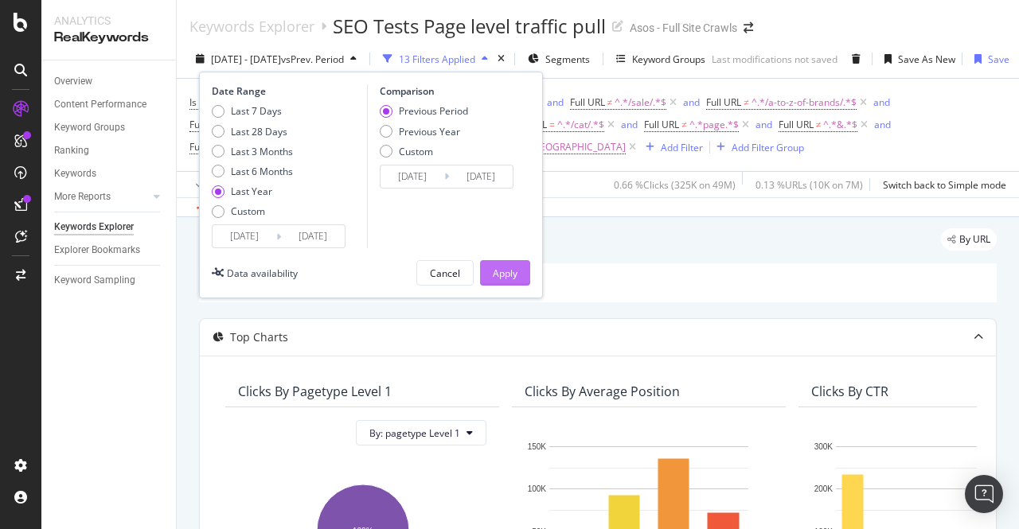
click at [528, 273] on button "Apply" at bounding box center [505, 272] width 50 height 25
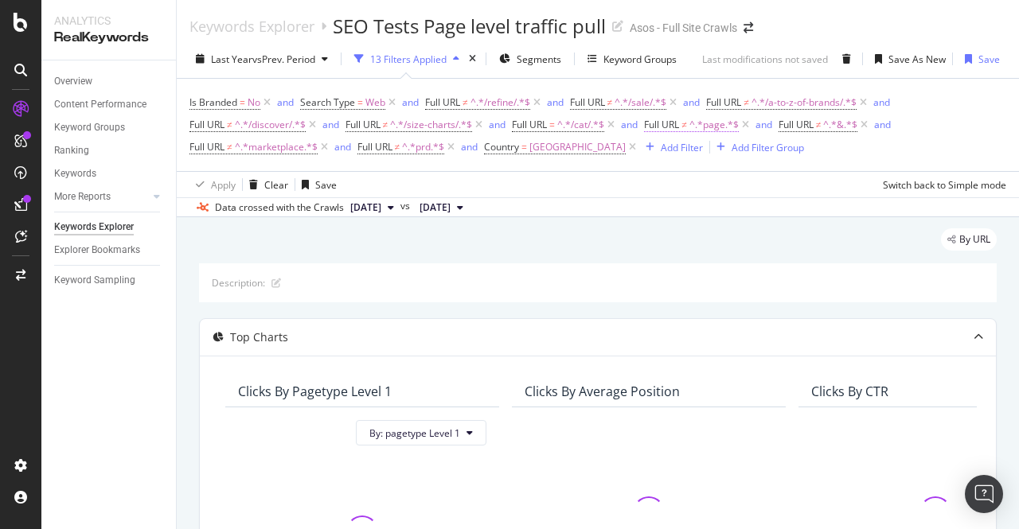
click at [706, 130] on span "^.*page.*$" at bounding box center [713, 125] width 49 height 22
click at [919, 123] on div "Is Branded = No and Search Type = Web and Full URL ≠ ^.*/refine/.*$ and Full UR…" at bounding box center [597, 125] width 817 height 67
click at [627, 98] on span "^.*/sale/.*$" at bounding box center [640, 103] width 52 height 22
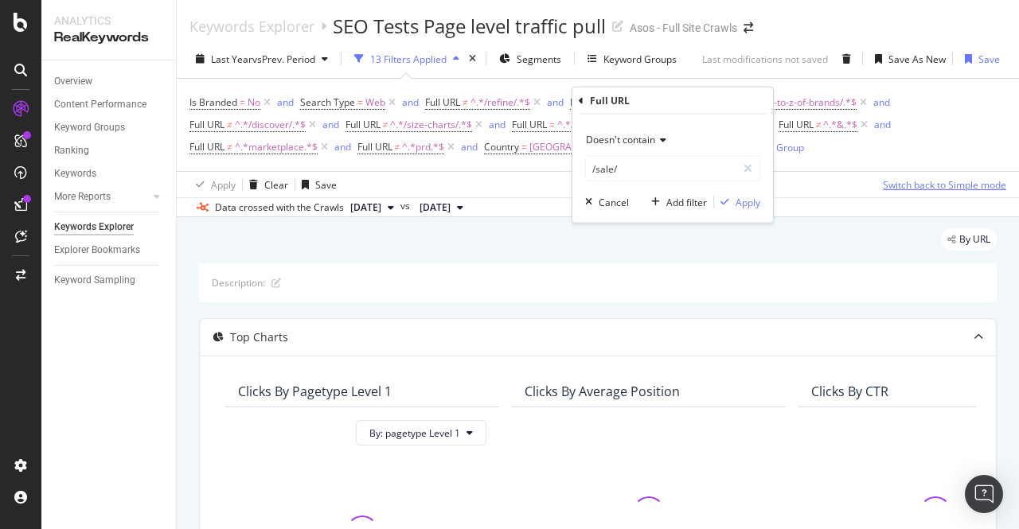
click at [888, 188] on div "Switch back to Simple mode" at bounding box center [944, 185] width 123 height 14
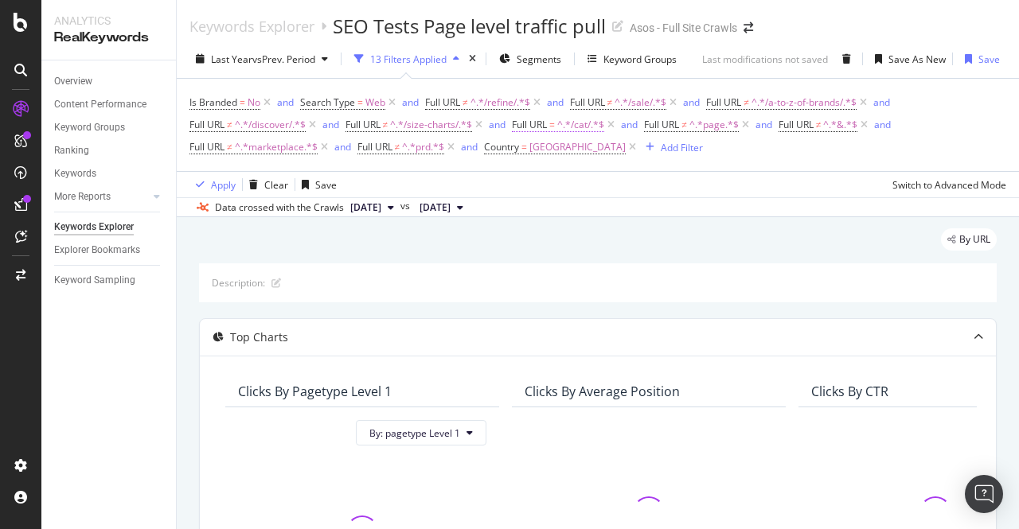
click at [578, 125] on span "^.*/cat/.*$" at bounding box center [580, 125] width 47 height 22
click at [881, 201] on div "Data crossed with the Crawls [DATE] vs [DATE]" at bounding box center [598, 206] width 842 height 19
click at [462, 107] on span "Full URL ≠ ^.*/refine/.*$" at bounding box center [477, 103] width 105 height 14
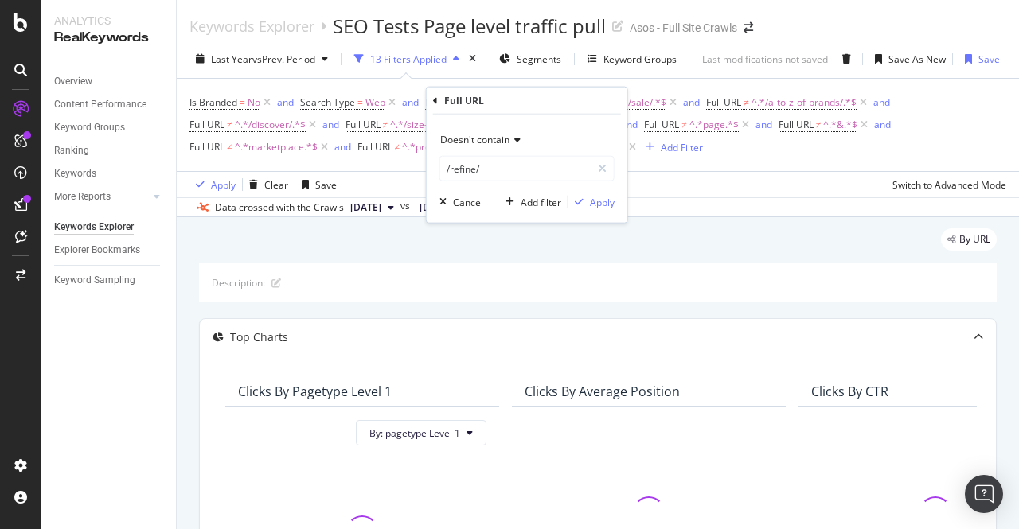
click at [714, 209] on div "Data crossed with the Crawls [DATE] vs [DATE]" at bounding box center [598, 206] width 842 height 19
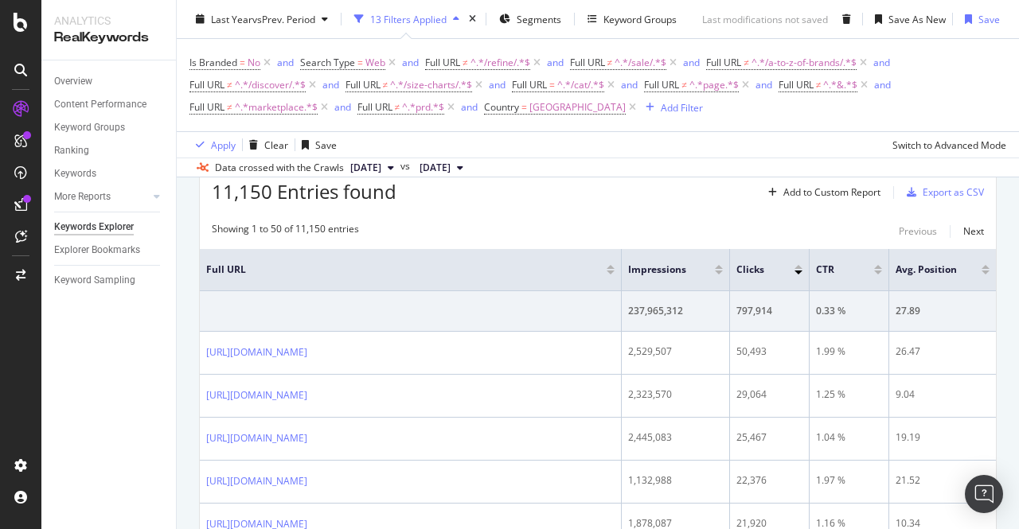
scroll to position [540, 0]
click at [923, 193] on div "Export as CSV" at bounding box center [953, 194] width 61 height 14
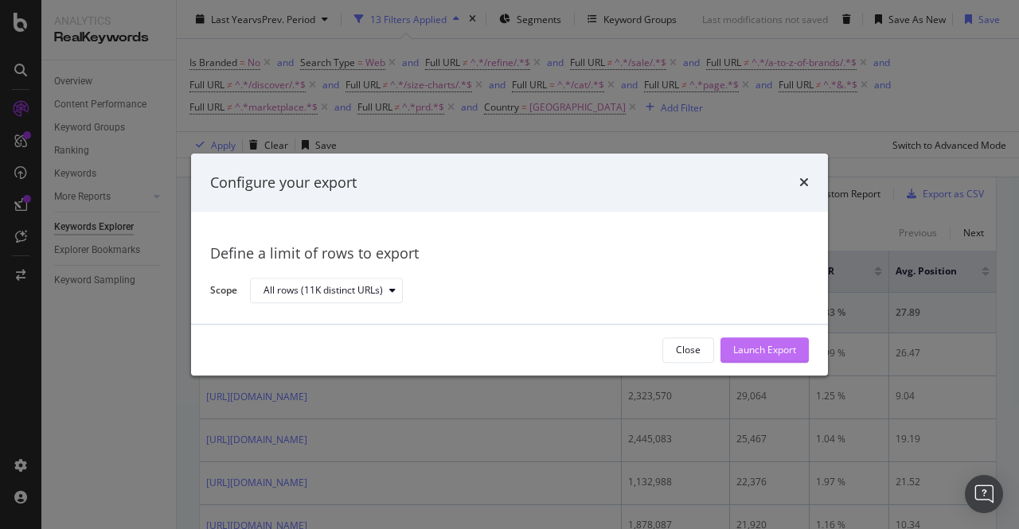
click at [751, 357] on div "Launch Export" at bounding box center [764, 350] width 63 height 24
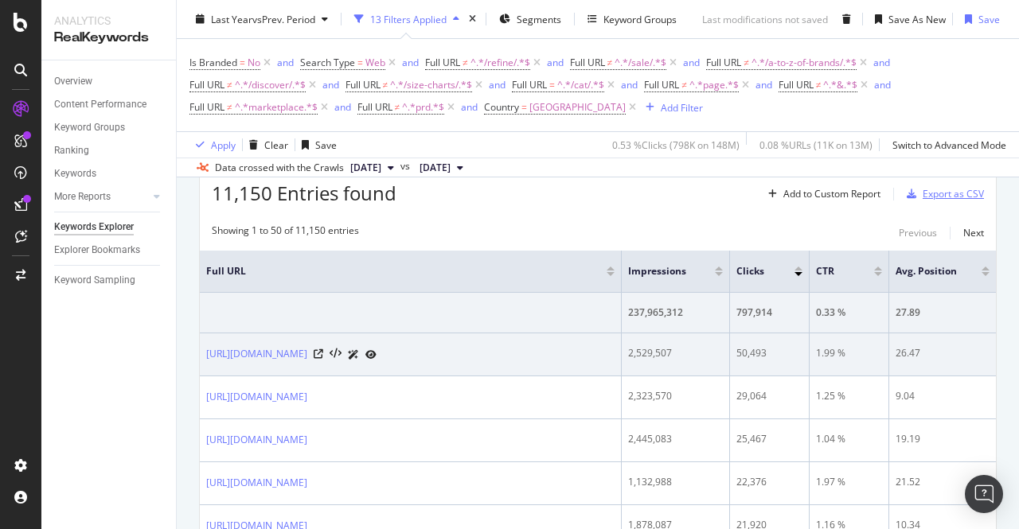
scroll to position [0, 10]
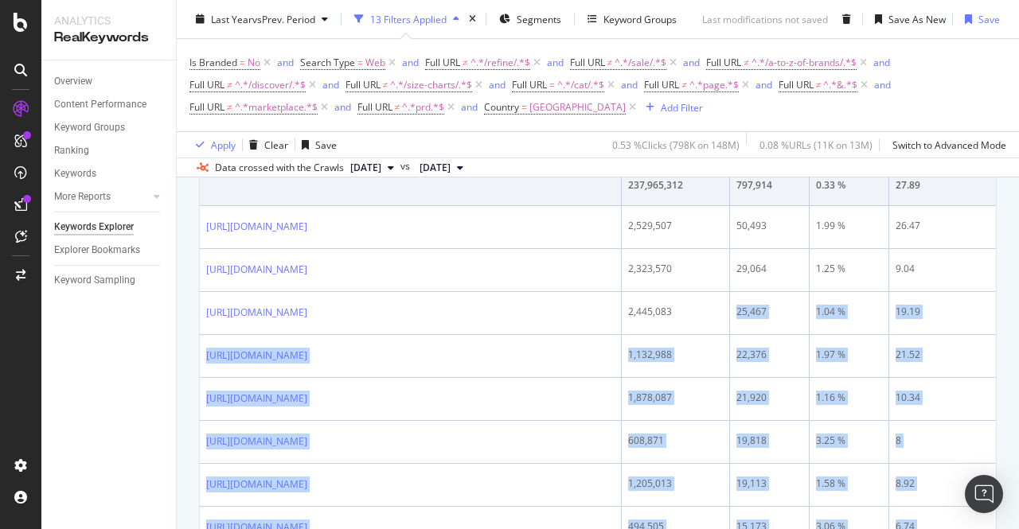
drag, startPoint x: 659, startPoint y: 462, endPoint x: 651, endPoint y: 552, distance: 89.5
click at [651, 529] on html "Analytics RealKeywords Overview Content Performance Keyword Groups Ranking Keyw…" at bounding box center [509, 264] width 1019 height 529
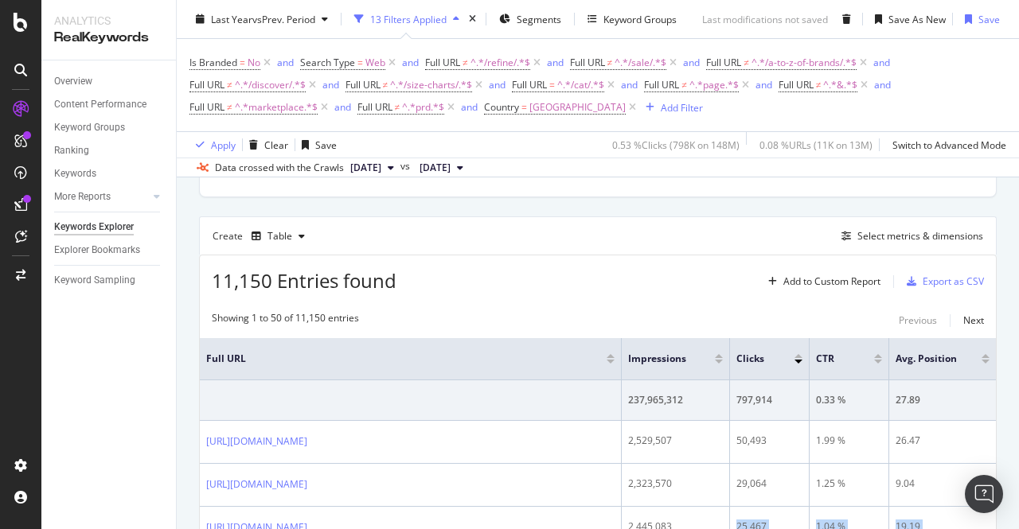
scroll to position [0, 0]
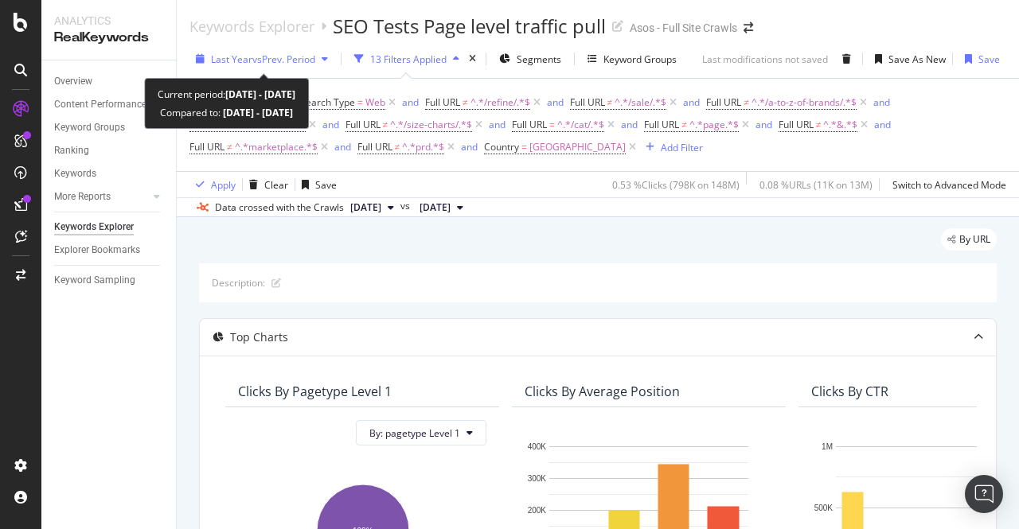
click at [240, 68] on div "Last Year vs Prev. Period" at bounding box center [261, 59] width 145 height 24
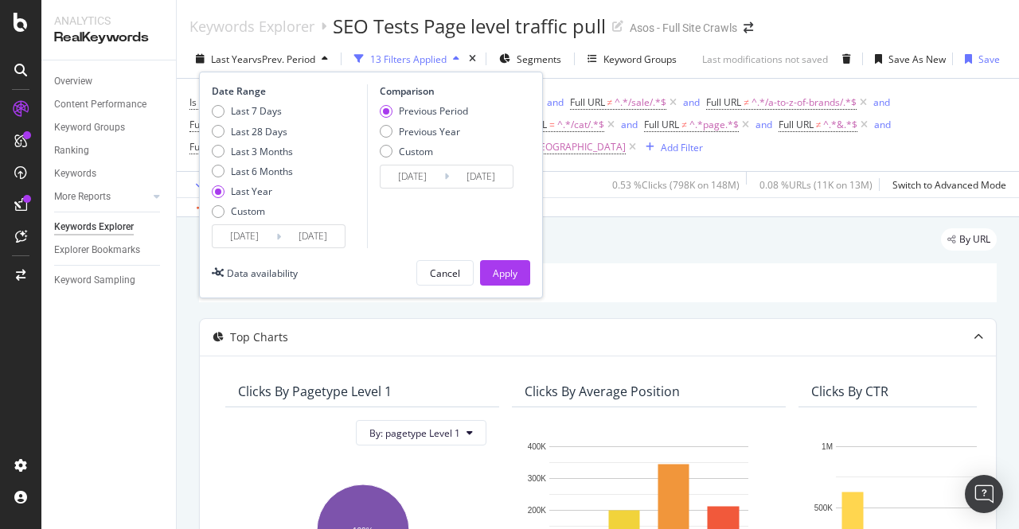
click at [617, 264] on div "Description:" at bounding box center [598, 282] width 798 height 39
